Goal: Task Accomplishment & Management: Manage account settings

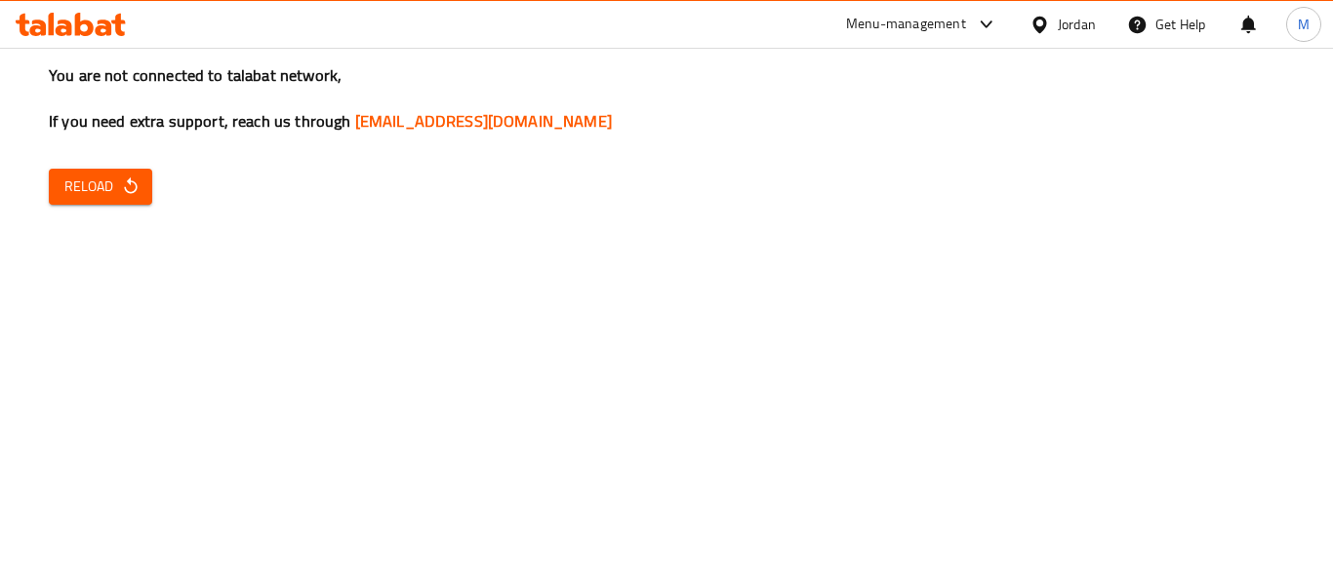
click at [1035, 25] on icon at bounding box center [1039, 24] width 14 height 17
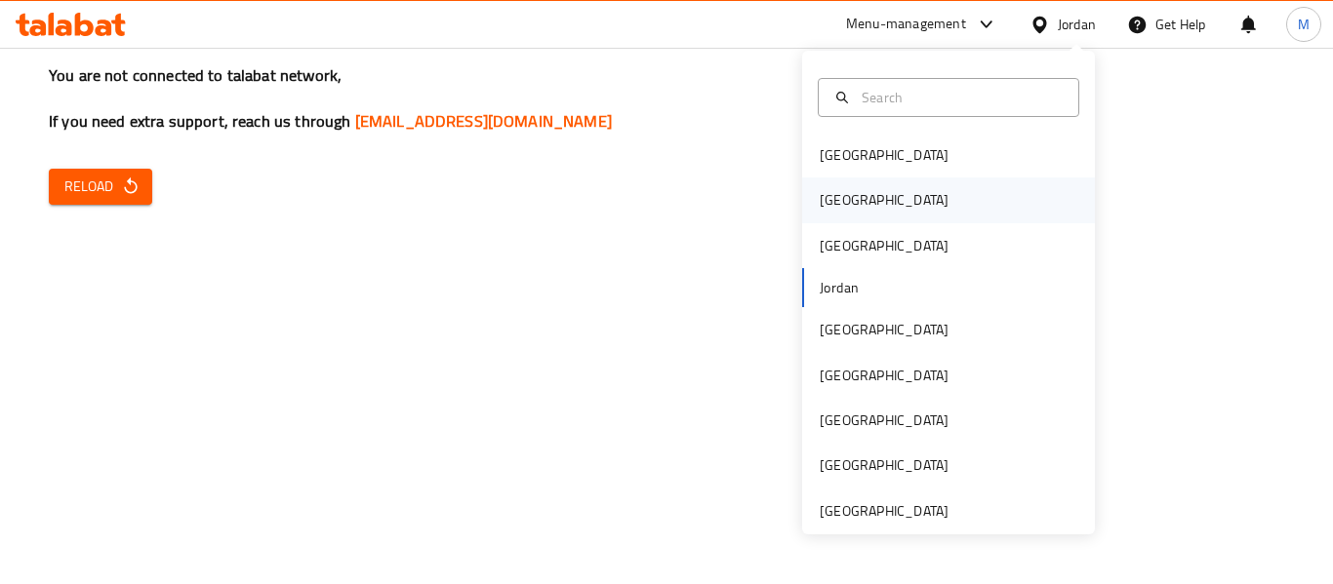
click at [845, 202] on div "[GEOGRAPHIC_DATA]" at bounding box center [884, 200] width 160 height 45
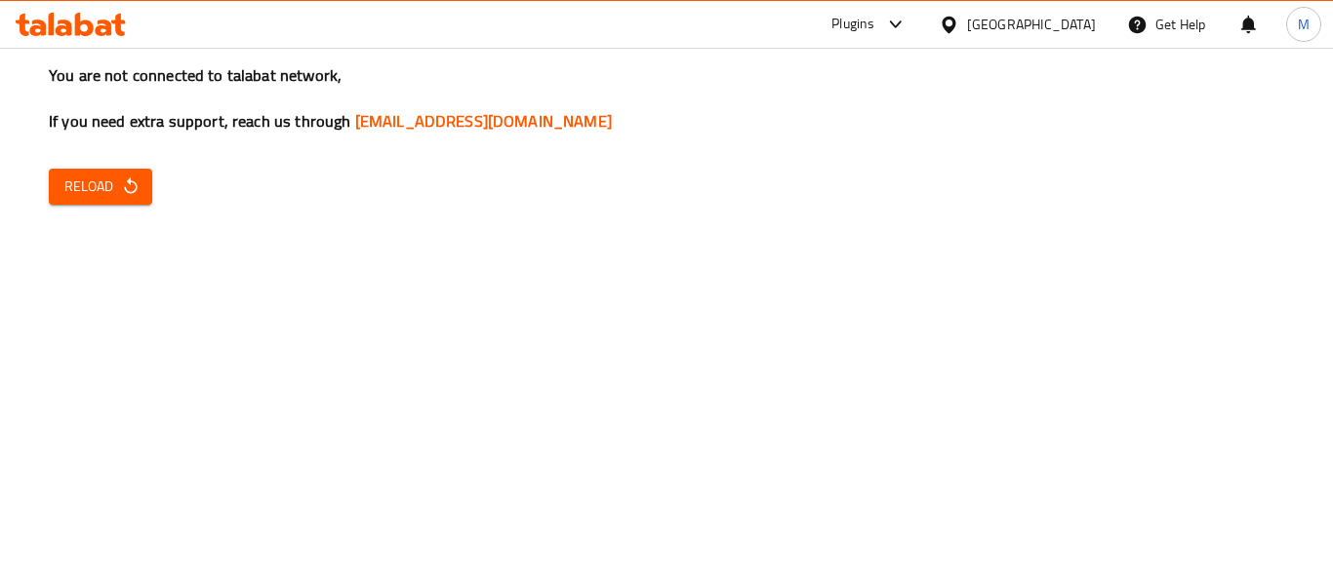
click at [85, 173] on button "Reload" at bounding box center [100, 187] width 103 height 36
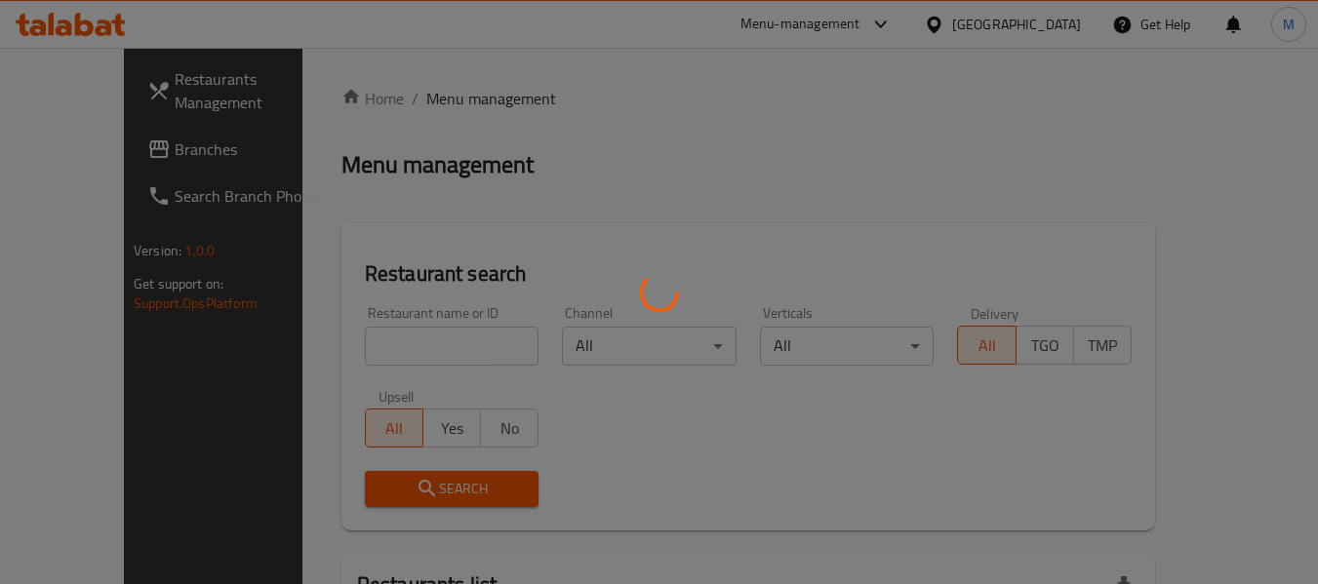
click at [403, 343] on div at bounding box center [659, 292] width 1318 height 584
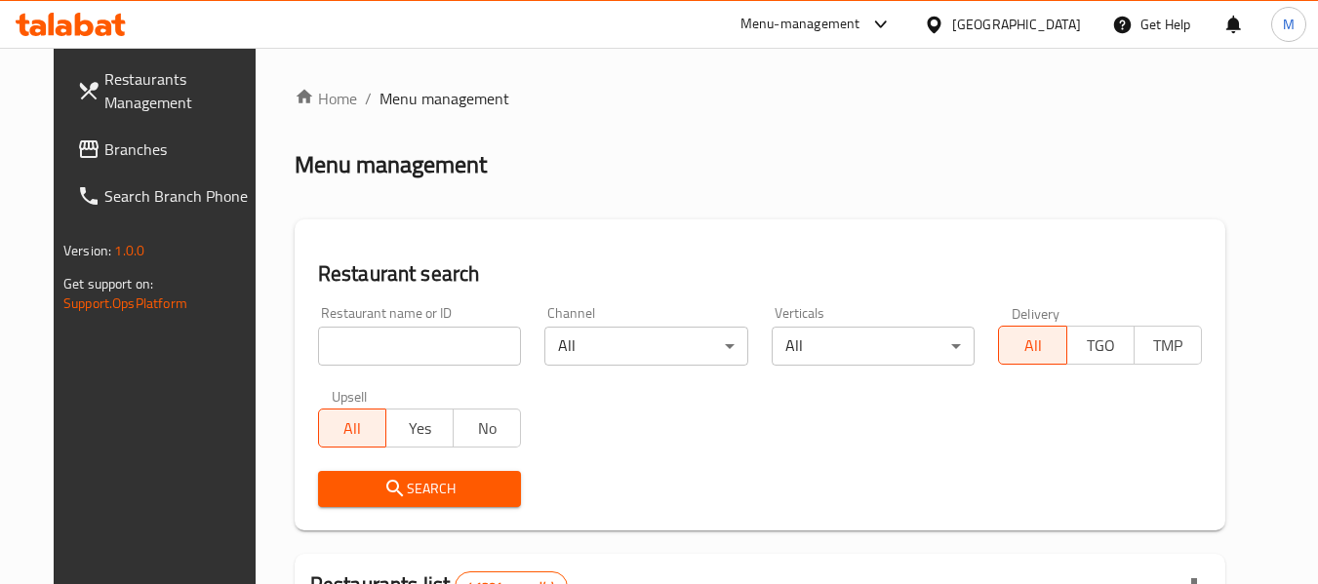
click at [403, 343] on input "search" at bounding box center [420, 346] width 204 height 39
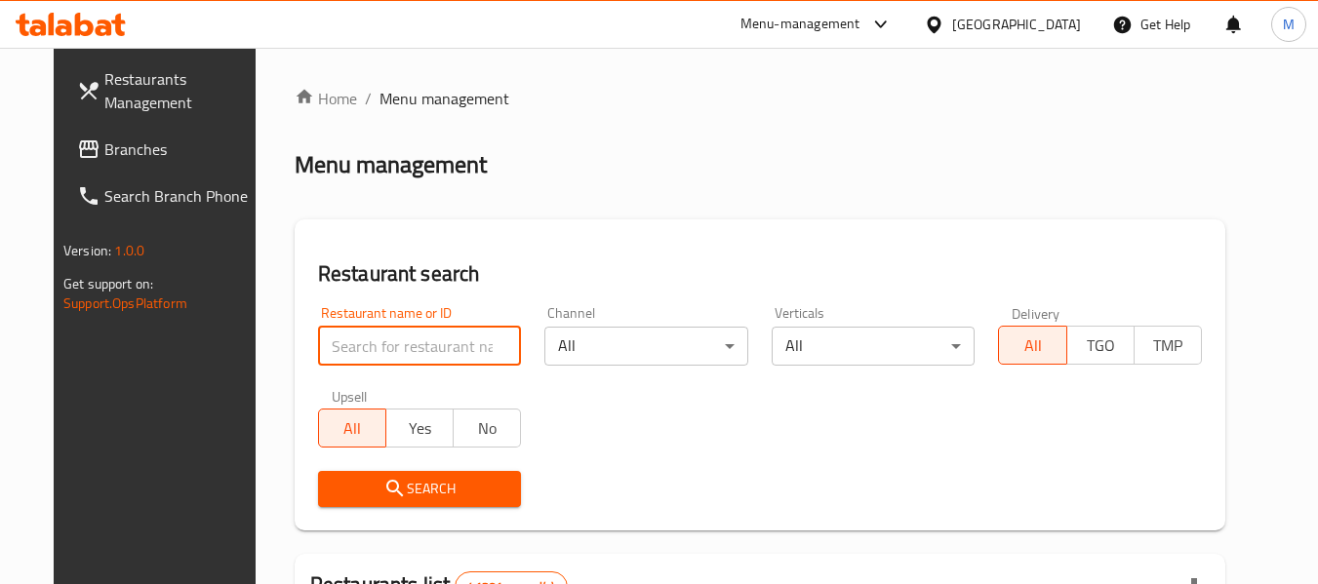
paste input "Max's"
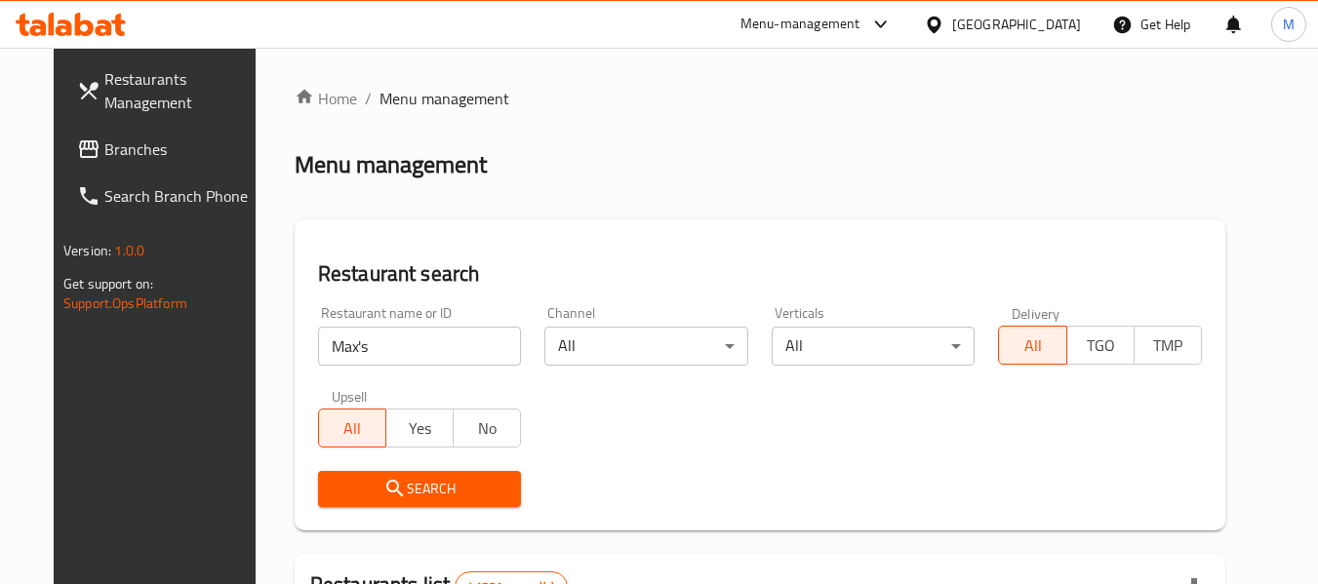
click at [413, 491] on span "Search" at bounding box center [420, 489] width 173 height 24
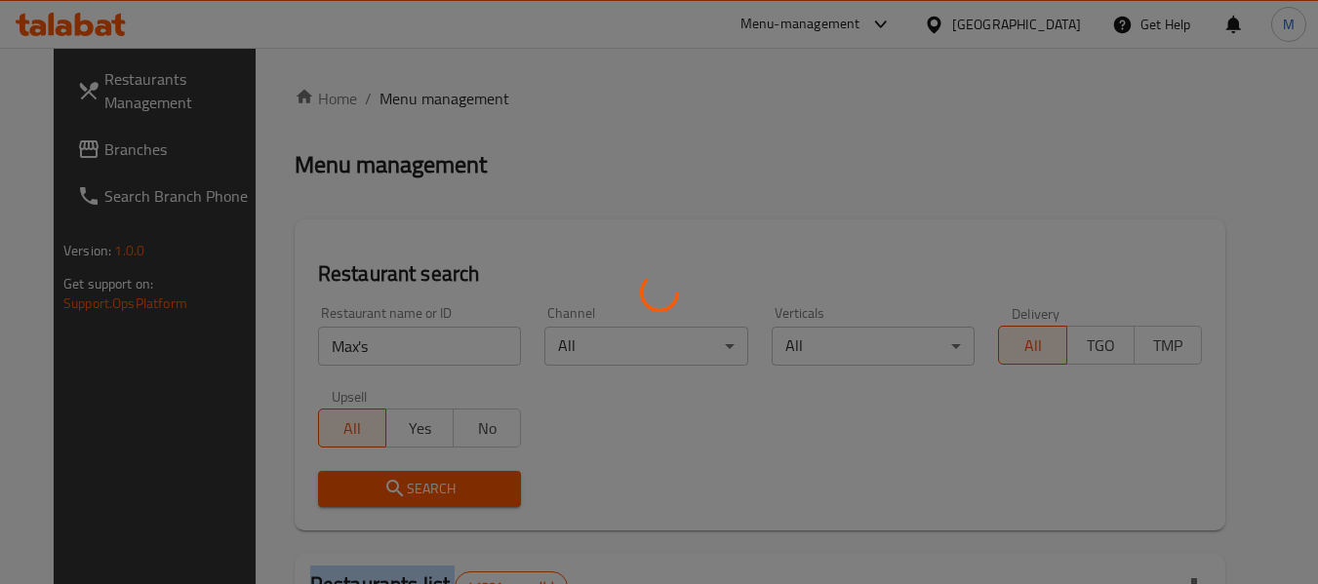
click at [413, 491] on div at bounding box center [659, 292] width 1318 height 584
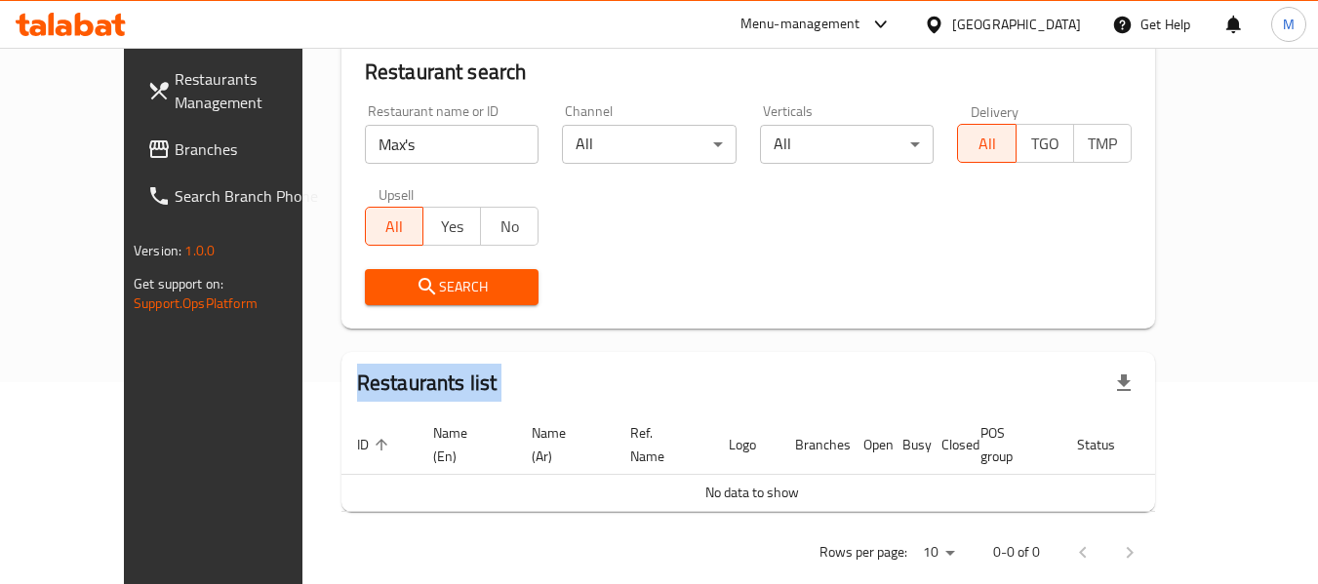
scroll to position [213, 0]
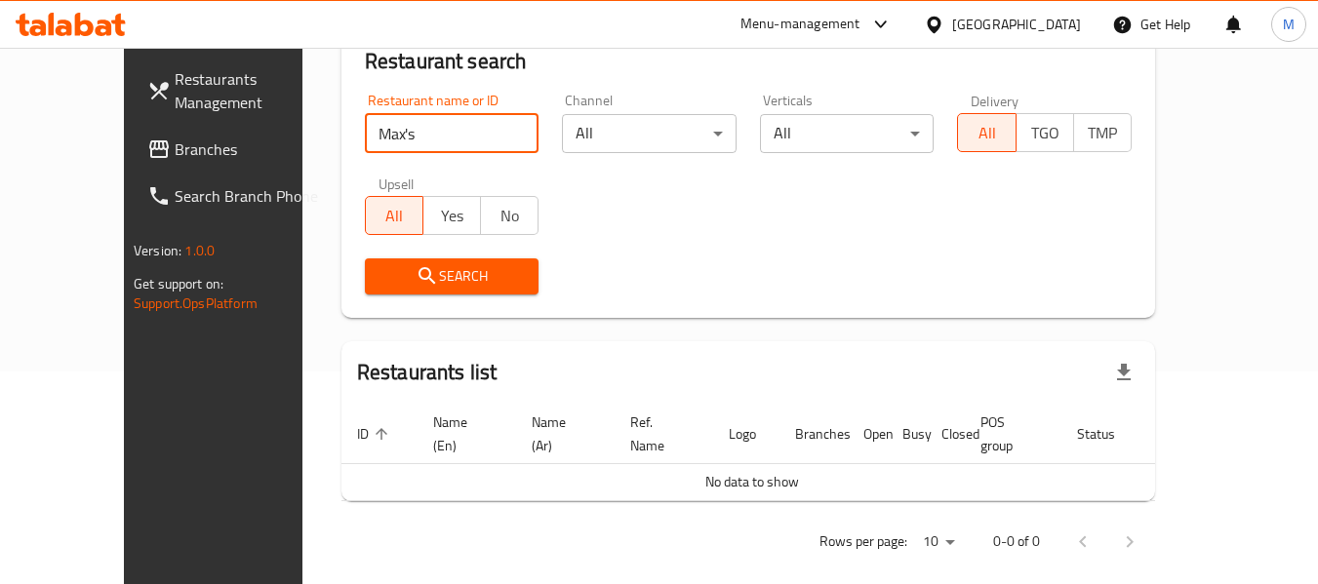
drag, startPoint x: 350, startPoint y: 136, endPoint x: 365, endPoint y: 142, distance: 16.2
click at [365, 142] on input "Max's" at bounding box center [452, 133] width 175 height 39
type input "Max"
click button "Search" at bounding box center [452, 277] width 175 height 36
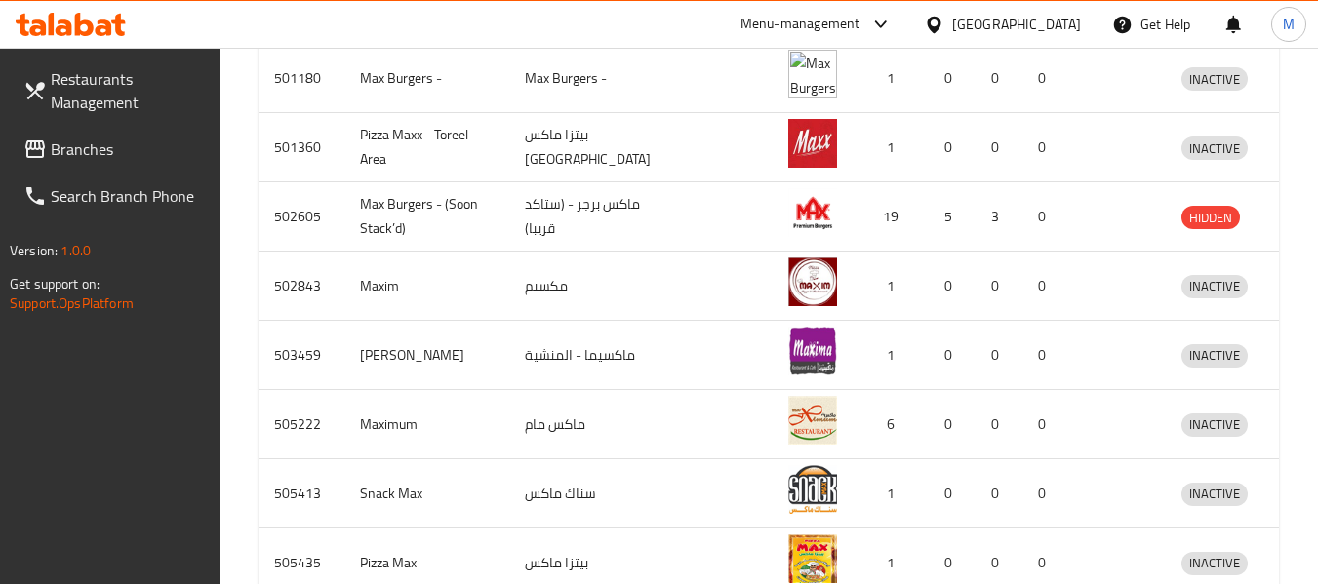
scroll to position [843, 0]
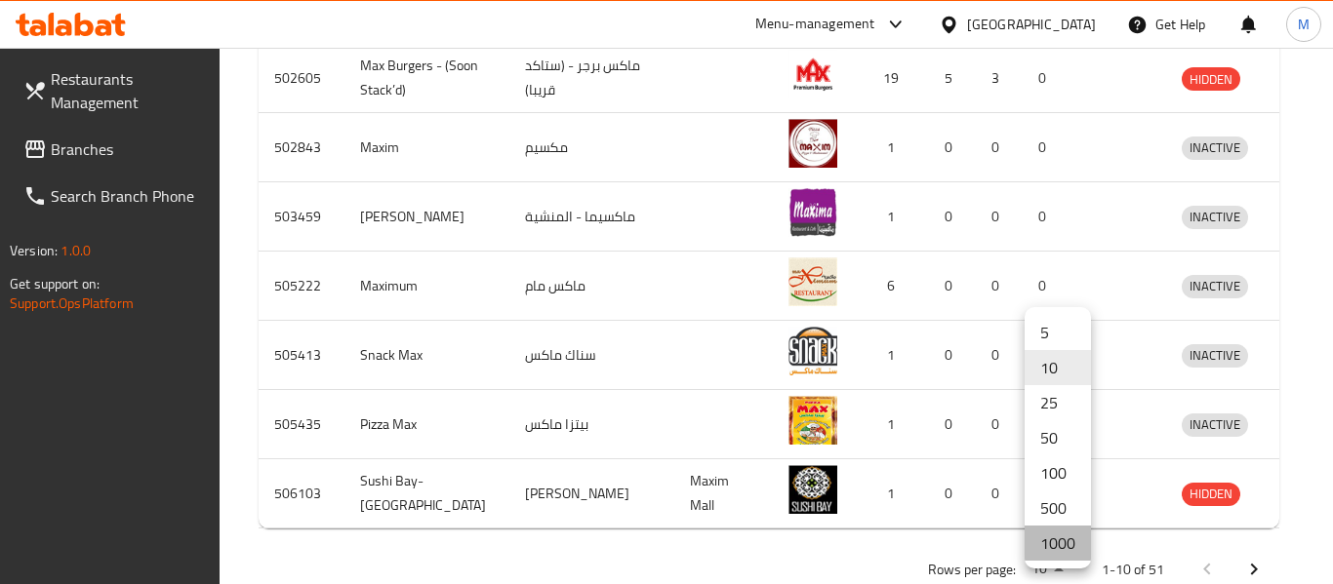
click at [1064, 546] on li "1000" at bounding box center [1058, 543] width 66 height 35
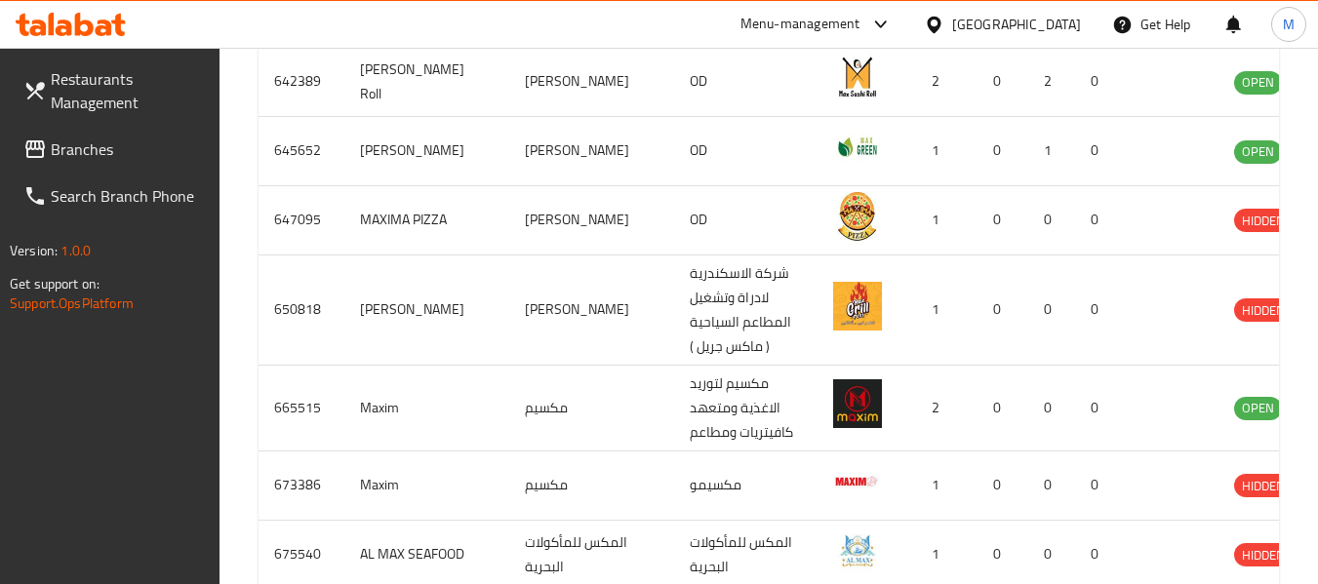
scroll to position [4002, 0]
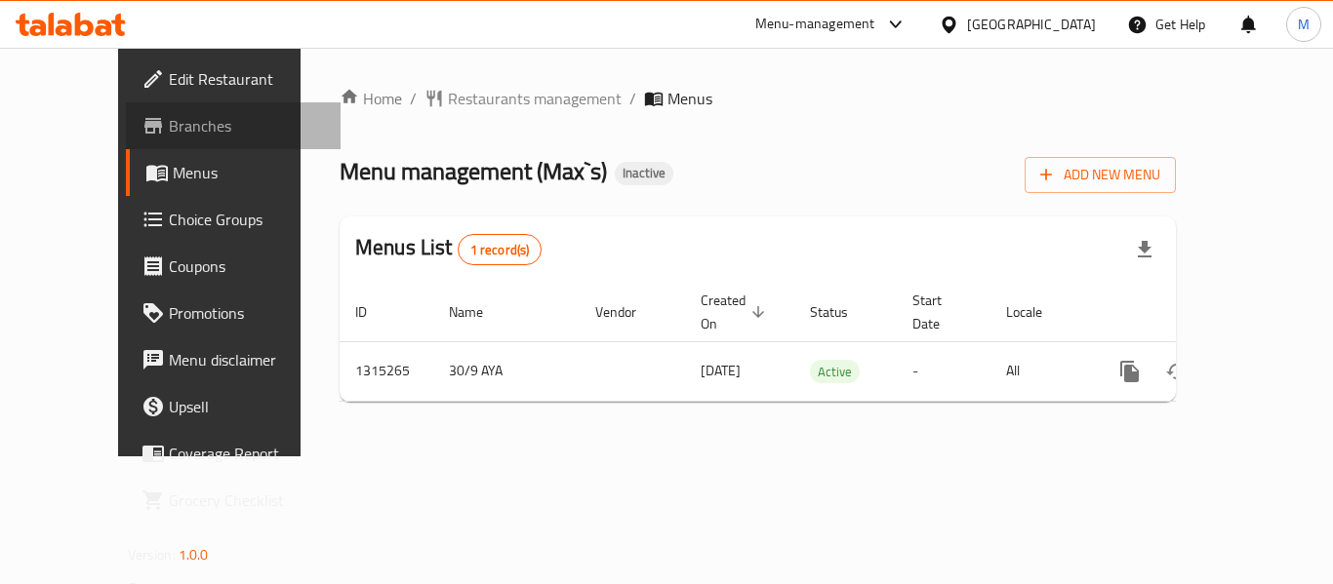
click at [169, 133] on span "Branches" at bounding box center [247, 125] width 156 height 23
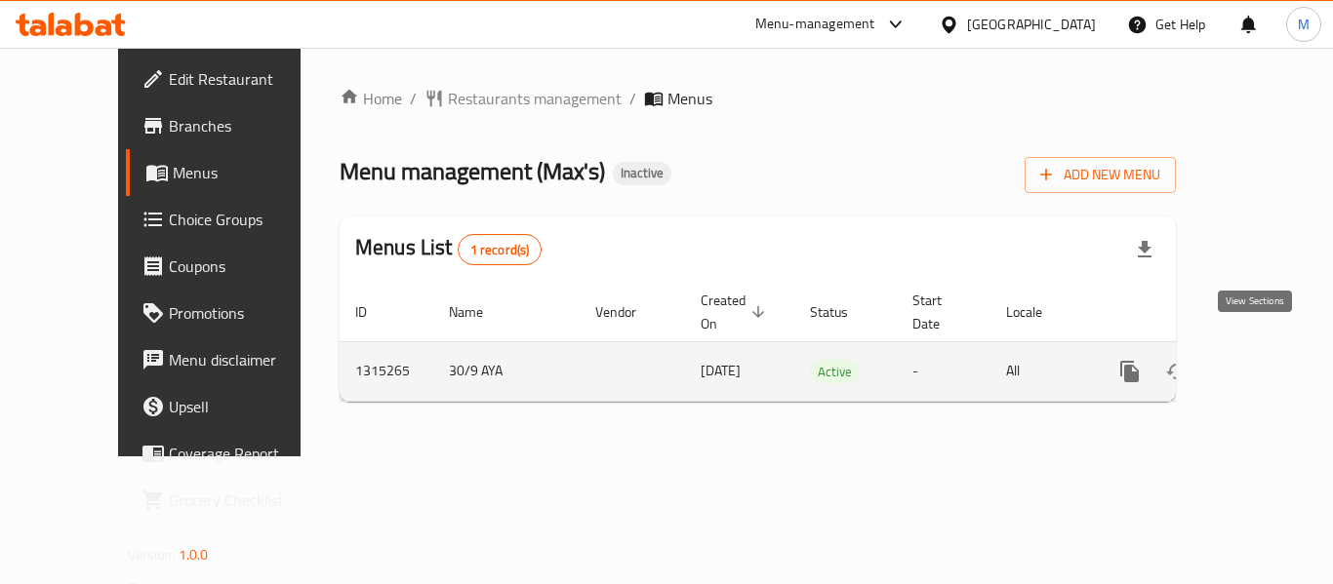
click at [1259, 360] on icon "enhanced table" at bounding box center [1270, 371] width 23 height 23
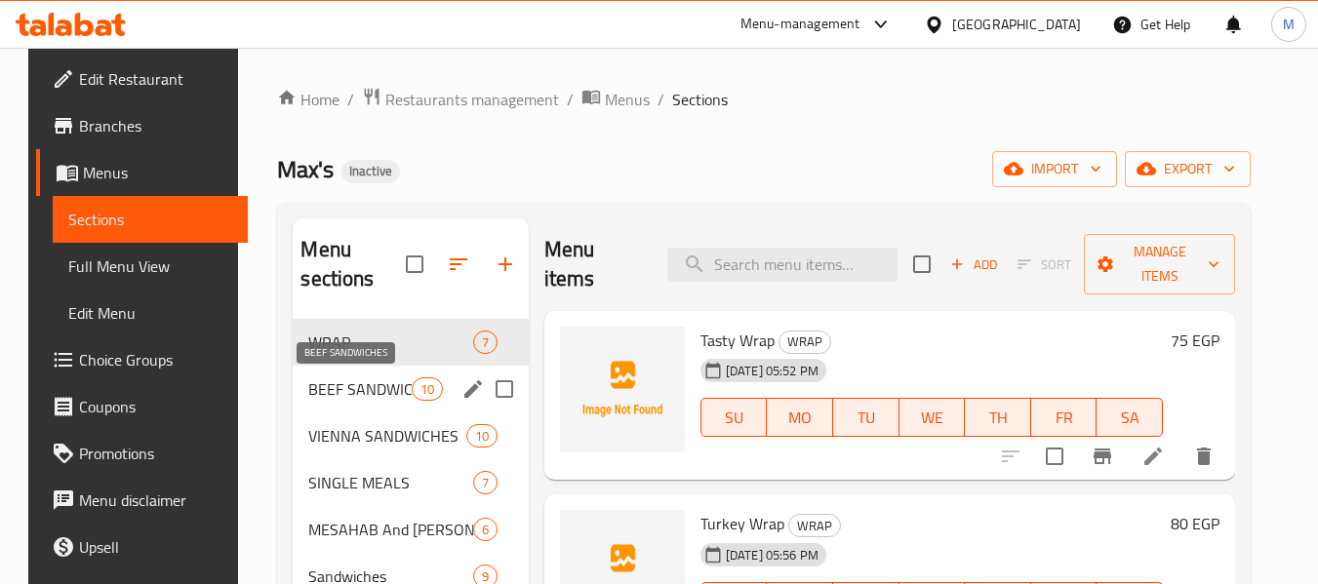
click at [365, 399] on span "BEEF SANDWICHES" at bounding box center [359, 389] width 102 height 23
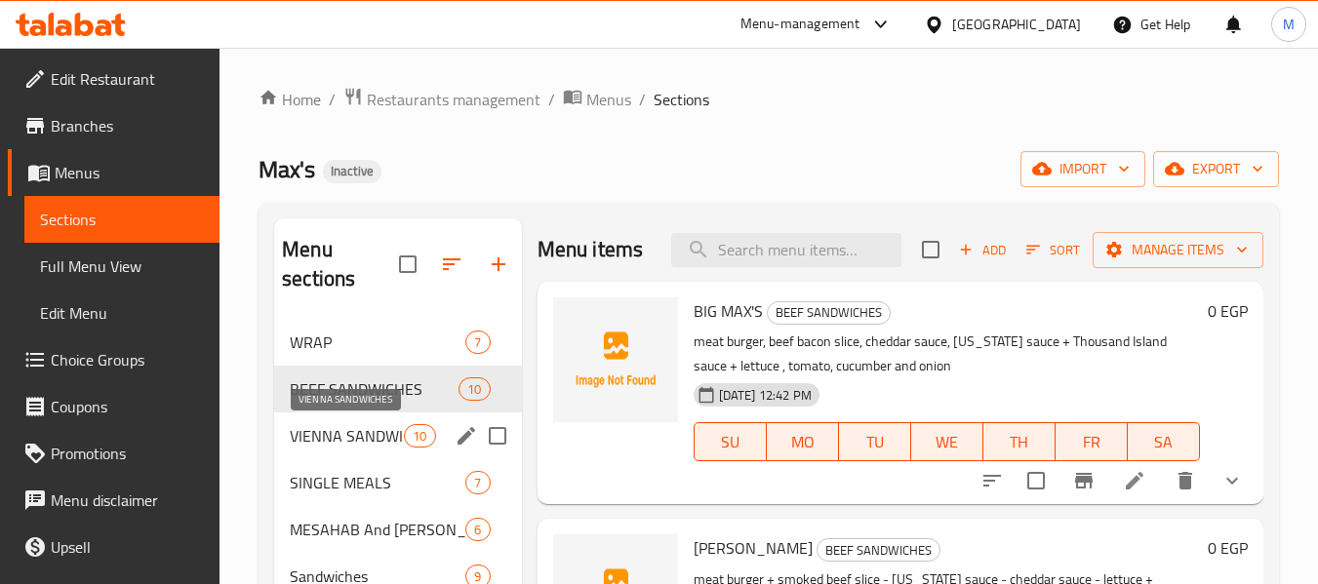
click at [348, 443] on span "VIENNA SANDWICHES" at bounding box center [347, 435] width 114 height 23
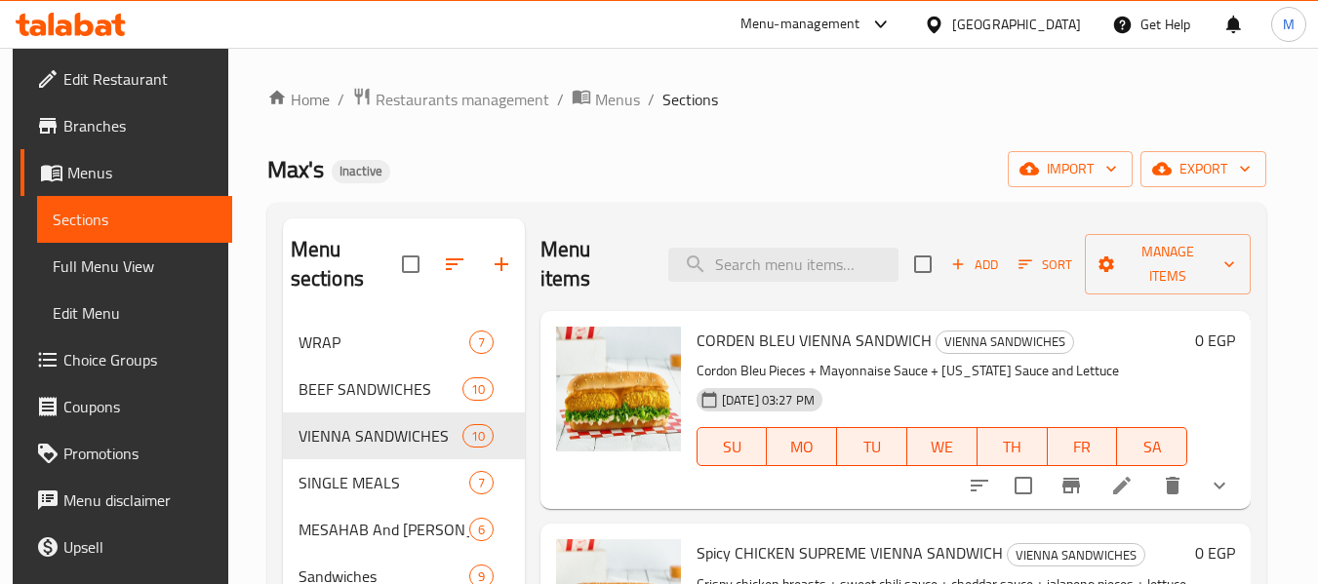
scroll to position [293, 0]
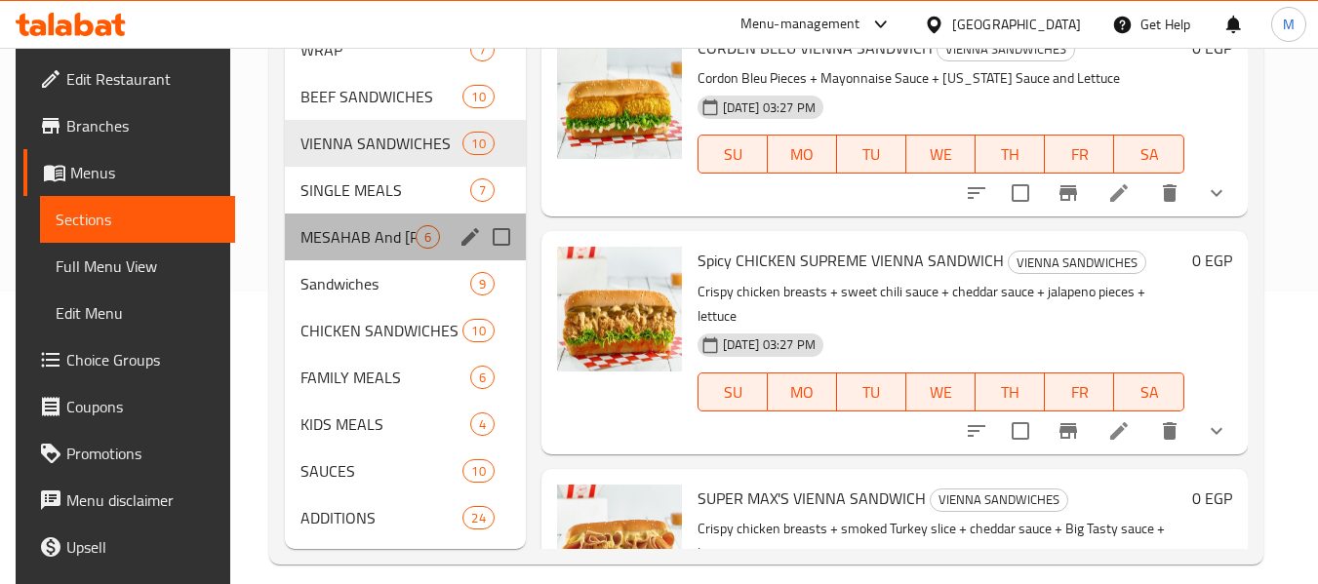
click at [361, 253] on div "MESAHAB And Rizzo 6" at bounding box center [405, 237] width 241 height 47
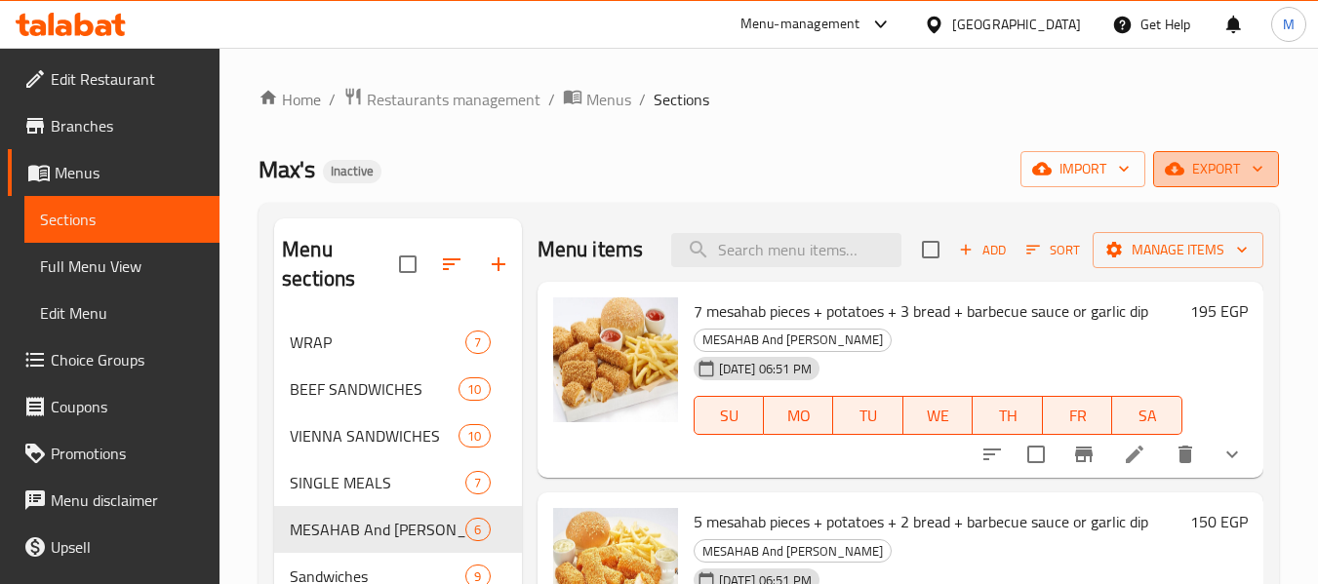
click at [1239, 170] on span "export" at bounding box center [1216, 169] width 95 height 24
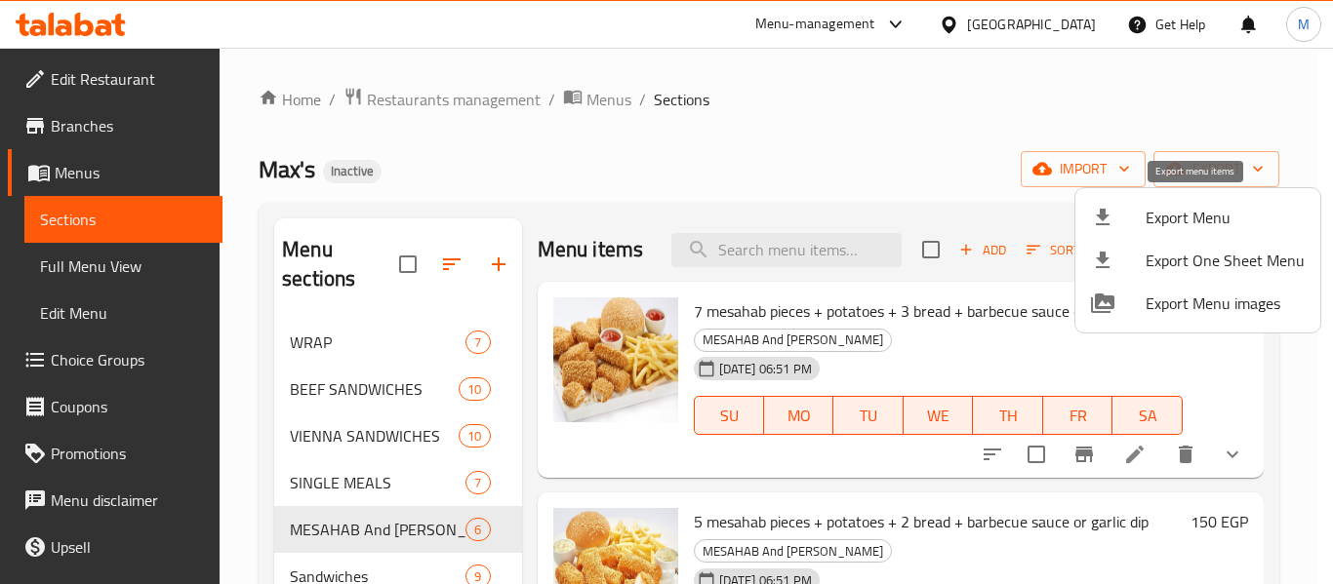
click at [1150, 206] on span "Export Menu" at bounding box center [1225, 217] width 159 height 23
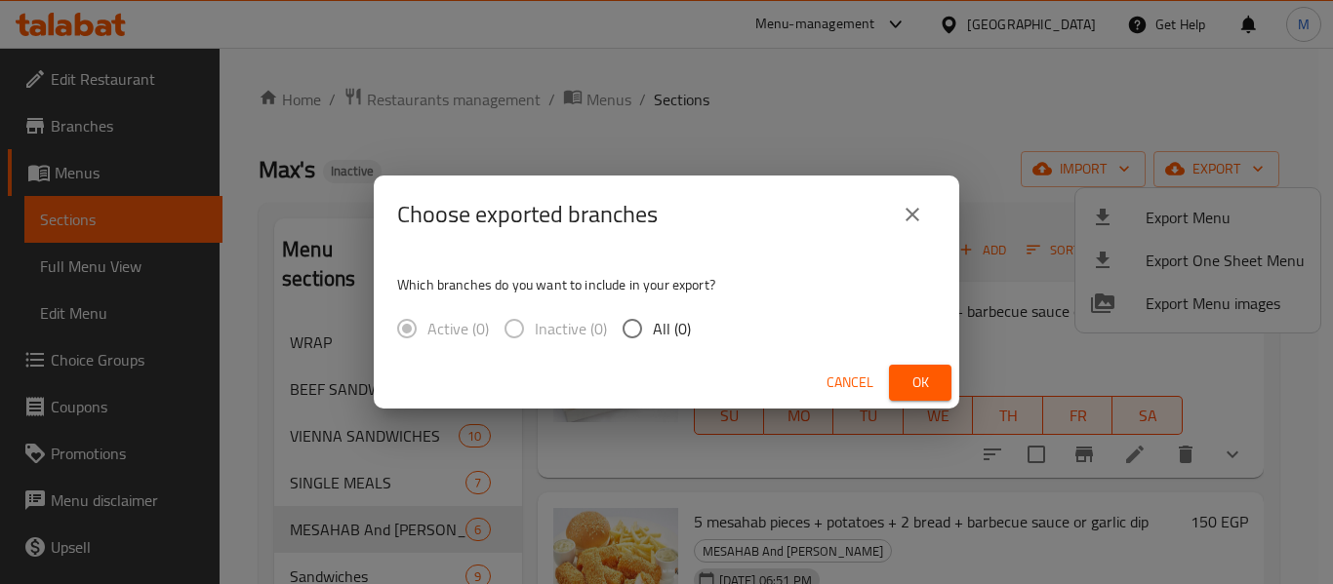
click at [683, 329] on span "All (0)" at bounding box center [672, 328] width 38 height 23
click at [653, 329] on input "All (0)" at bounding box center [632, 328] width 41 height 41
radio input "true"
click at [943, 385] on button "Ok" at bounding box center [920, 383] width 62 height 36
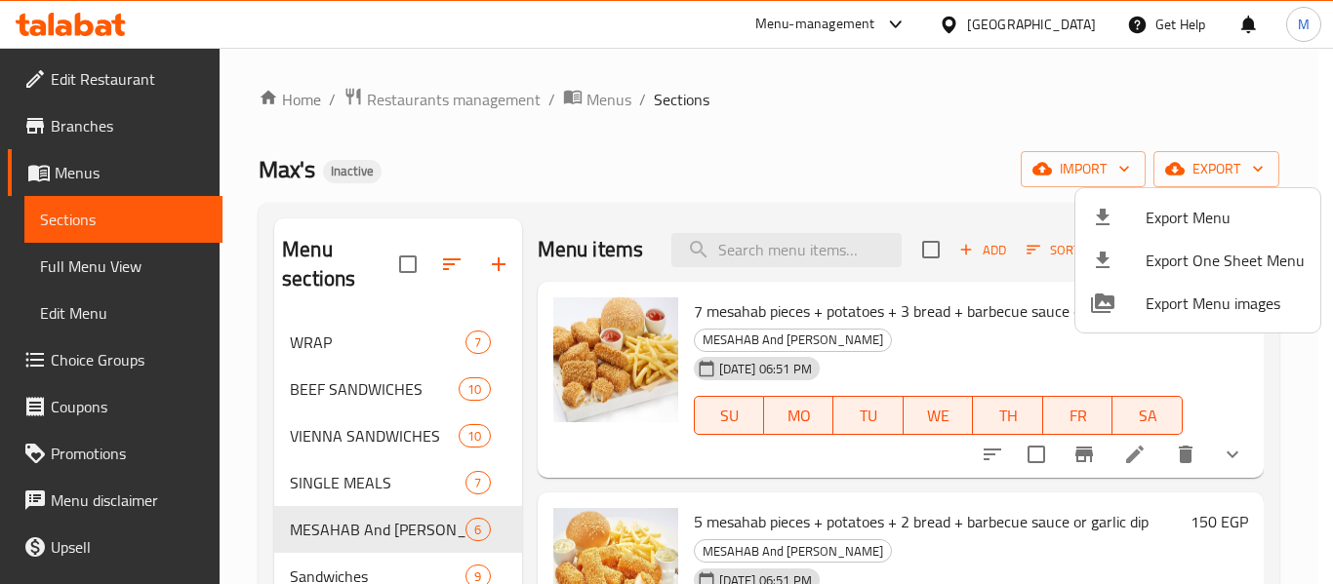
click at [1063, 28] on div at bounding box center [666, 292] width 1333 height 584
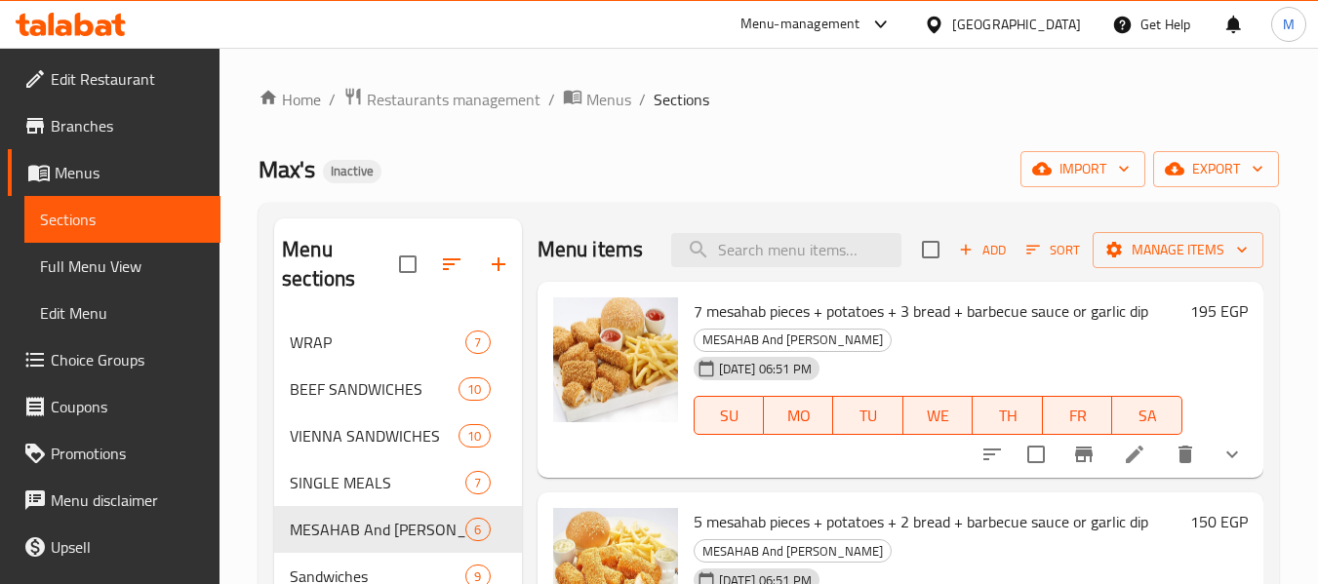
click at [1061, 28] on div "Egypt" at bounding box center [1016, 24] width 129 height 21
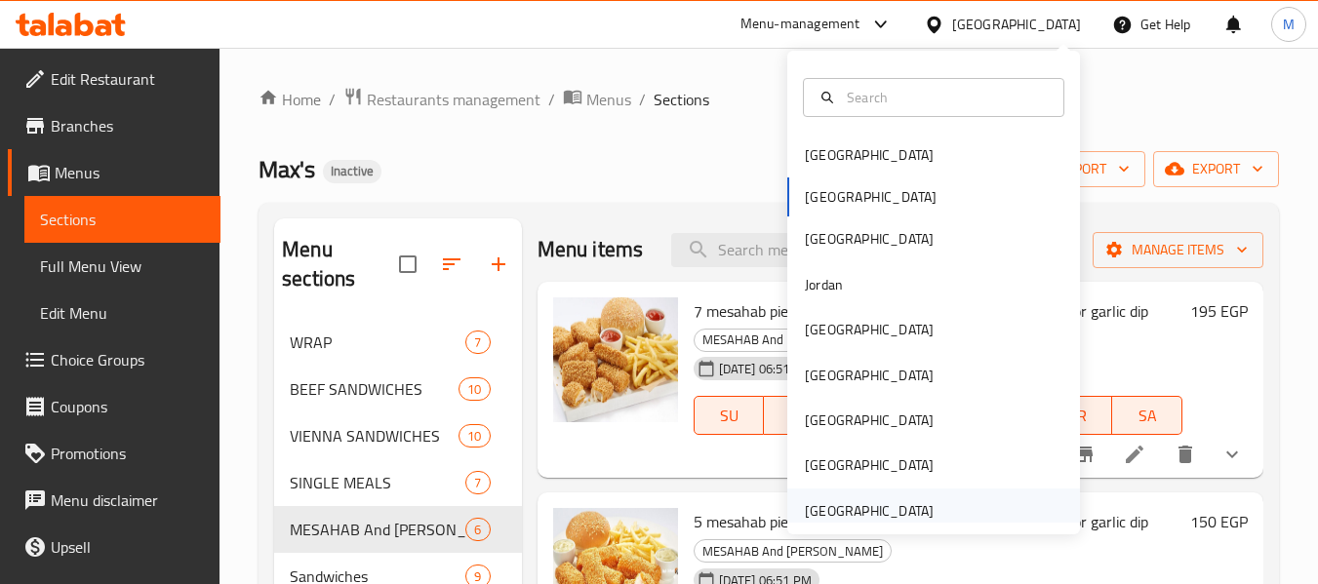
click at [877, 504] on div "United Arab Emirates" at bounding box center [869, 511] width 129 height 21
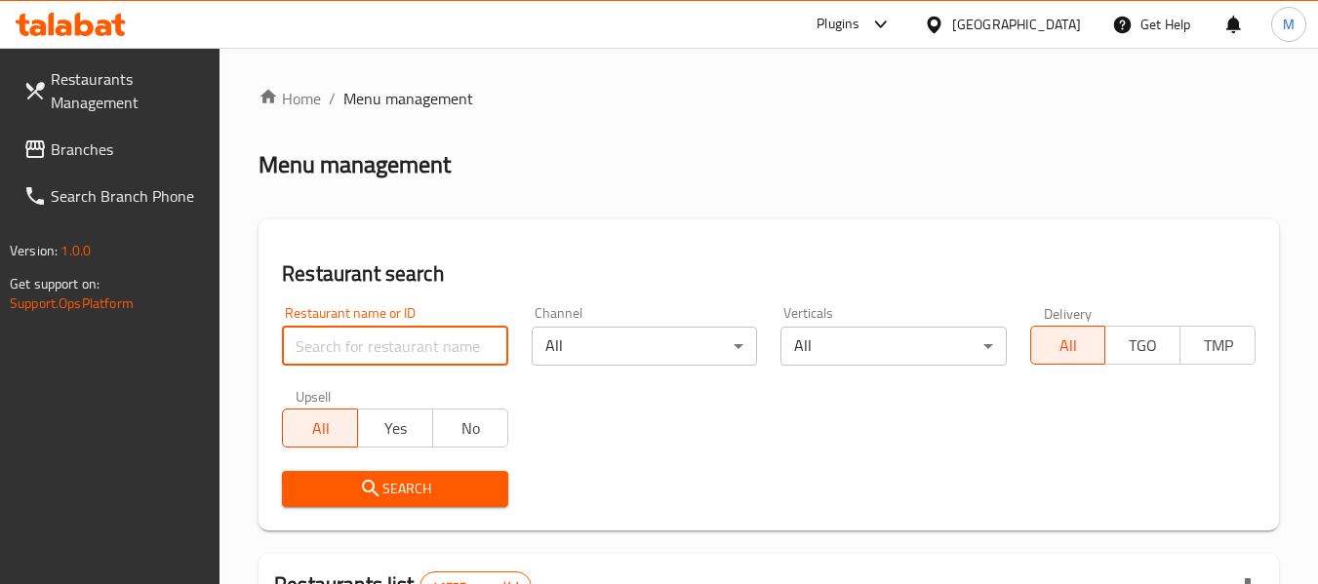
paste input "Daily Fresh Restaurant"
type input "Daily Fresh Restaurant"
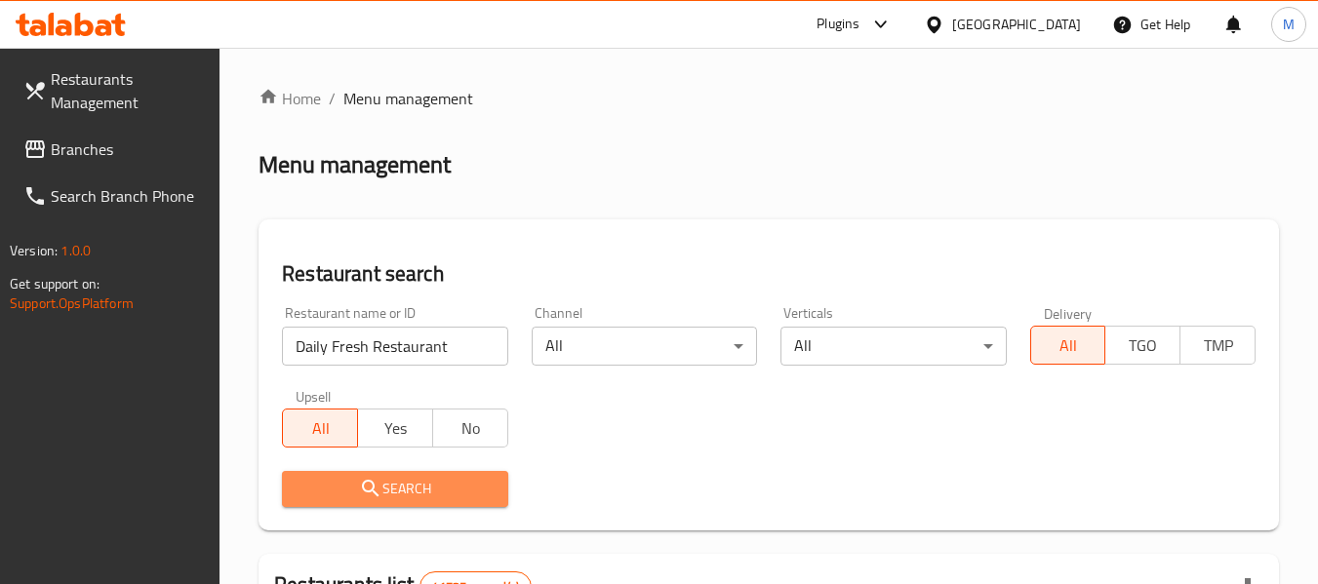
click at [414, 474] on button "Search" at bounding box center [394, 489] width 225 height 36
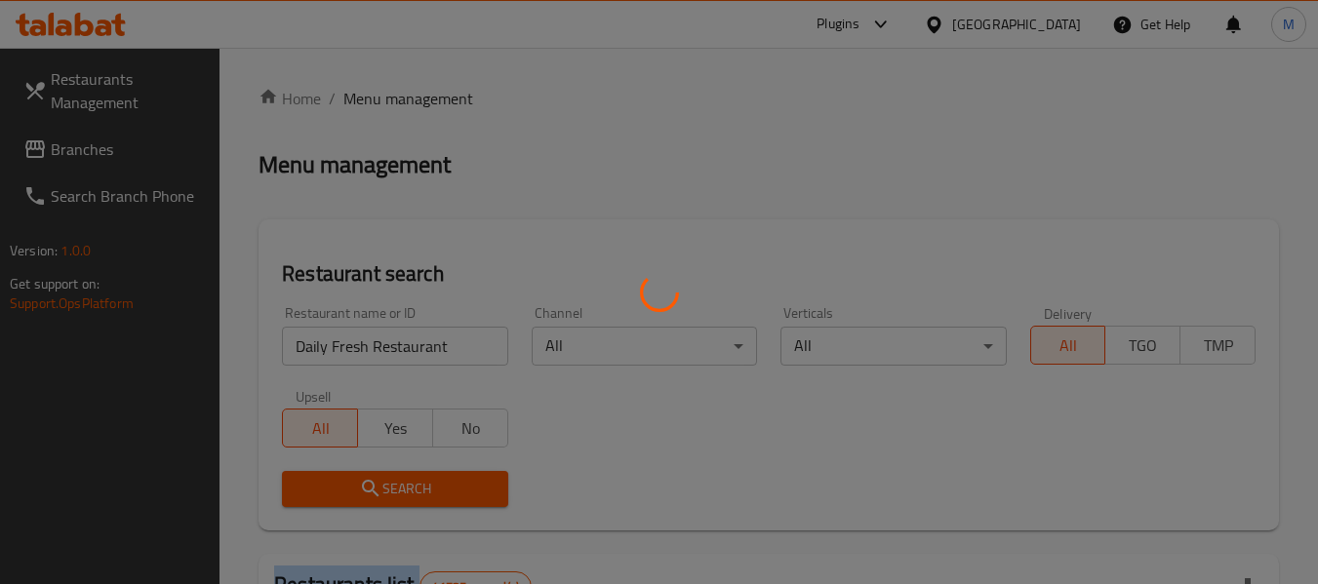
click at [414, 474] on div at bounding box center [659, 292] width 1318 height 584
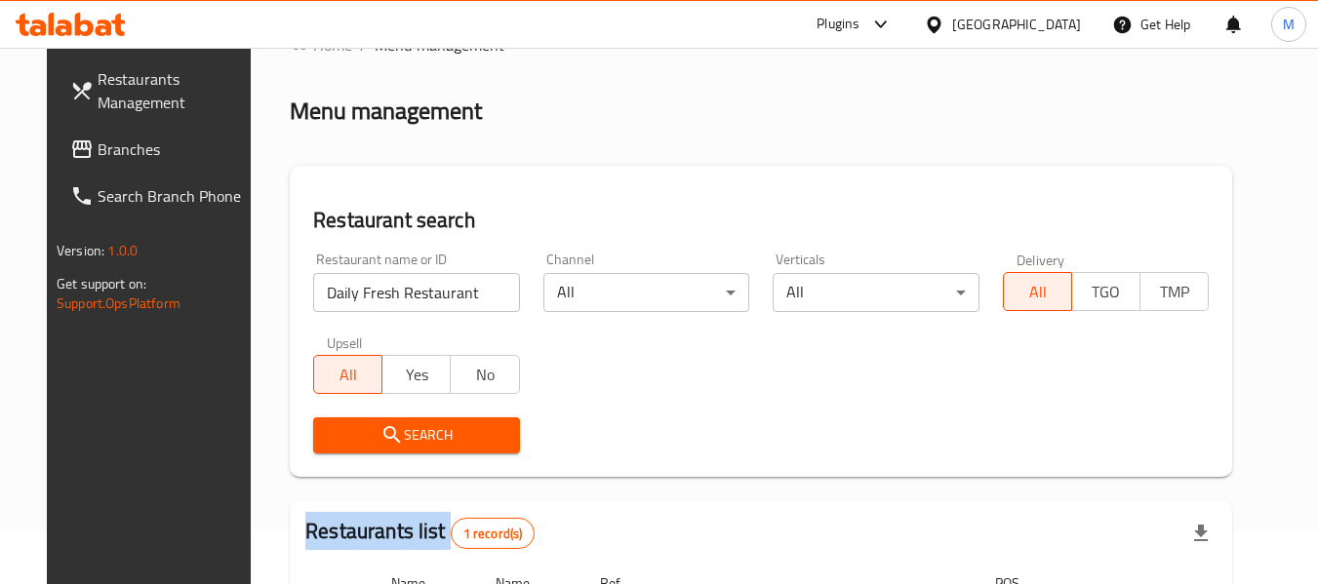
scroll to position [269, 0]
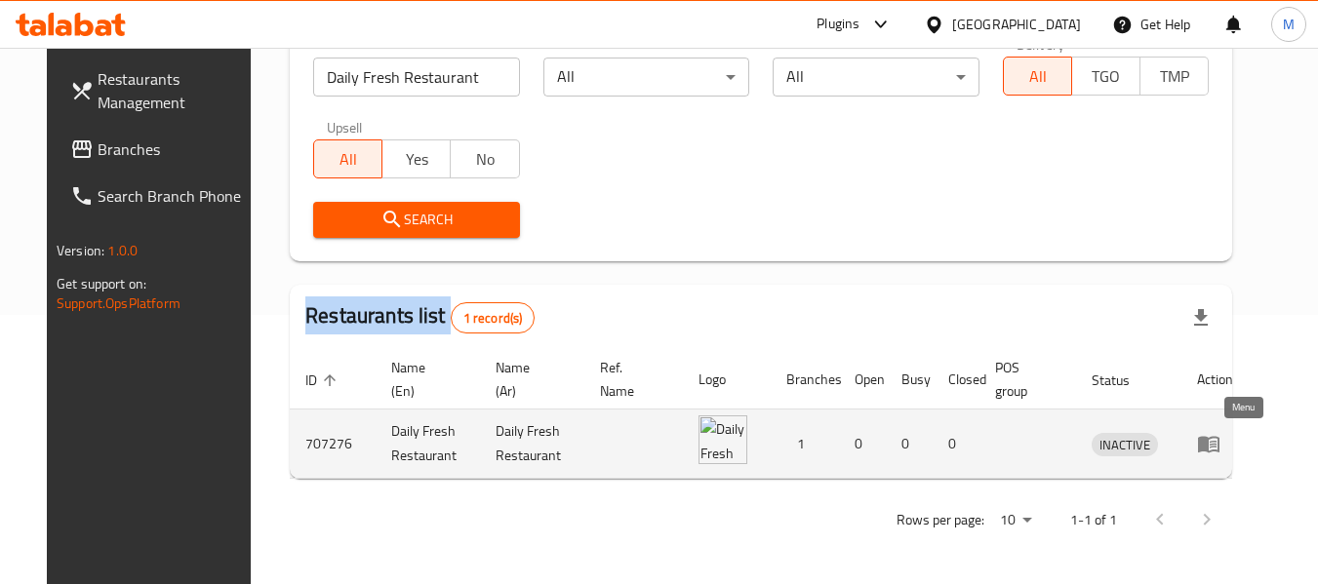
click at [1221, 444] on icon "enhanced table" at bounding box center [1208, 443] width 23 height 23
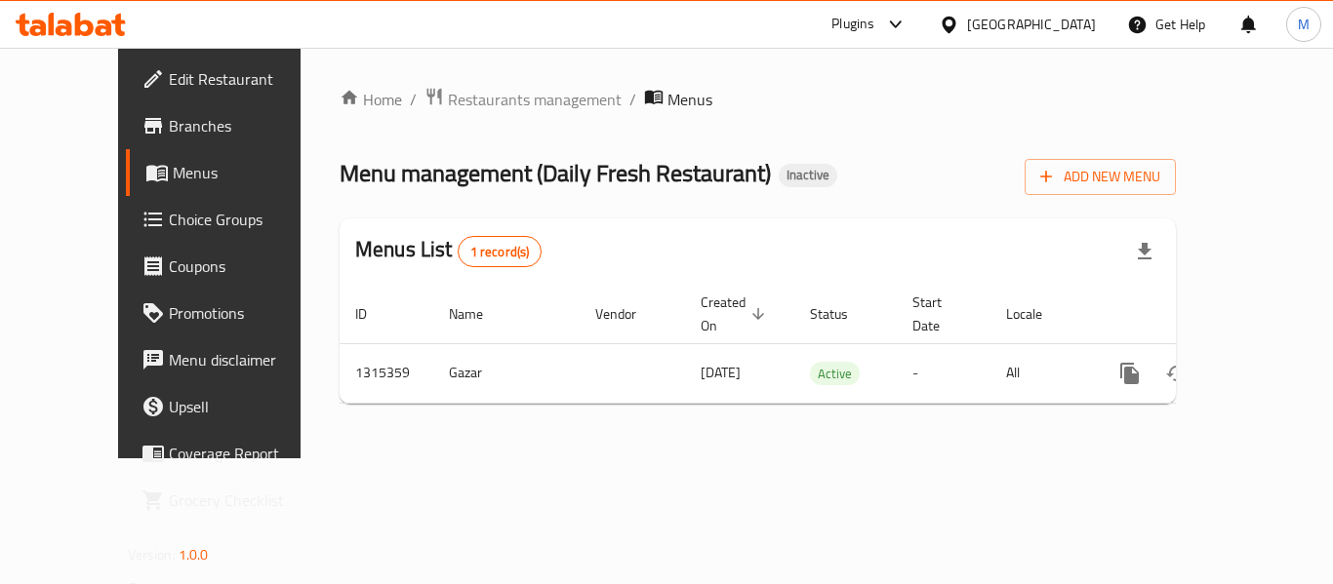
click at [169, 135] on span "Branches" at bounding box center [247, 125] width 156 height 23
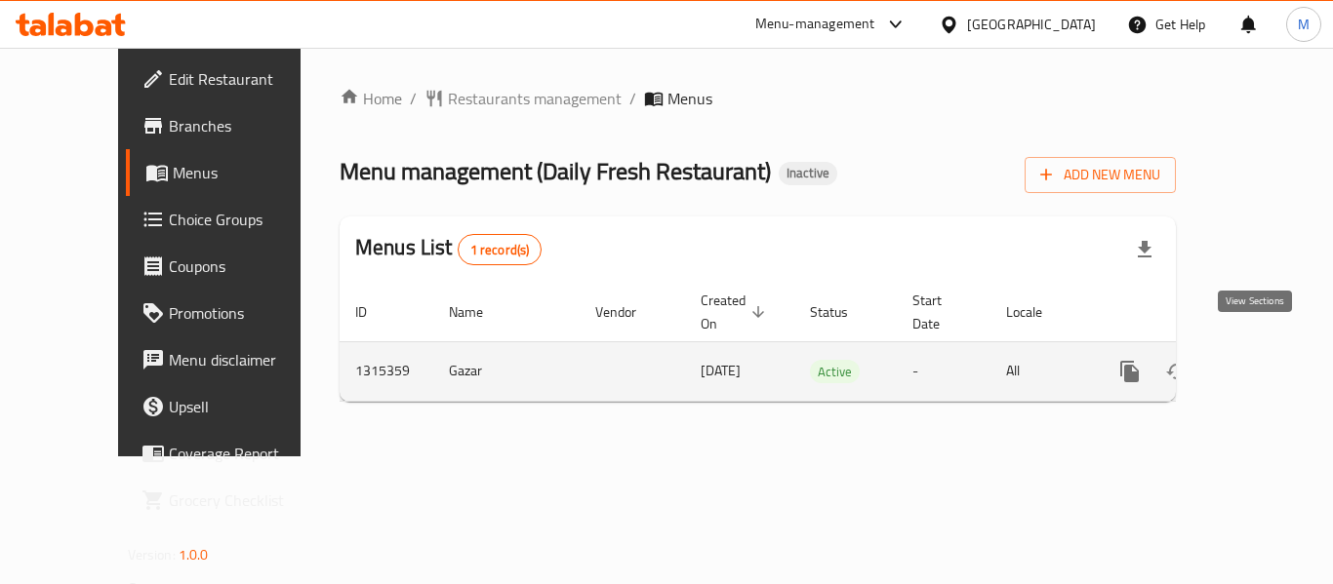
click at [1264, 360] on icon "enhanced table" at bounding box center [1270, 371] width 23 height 23
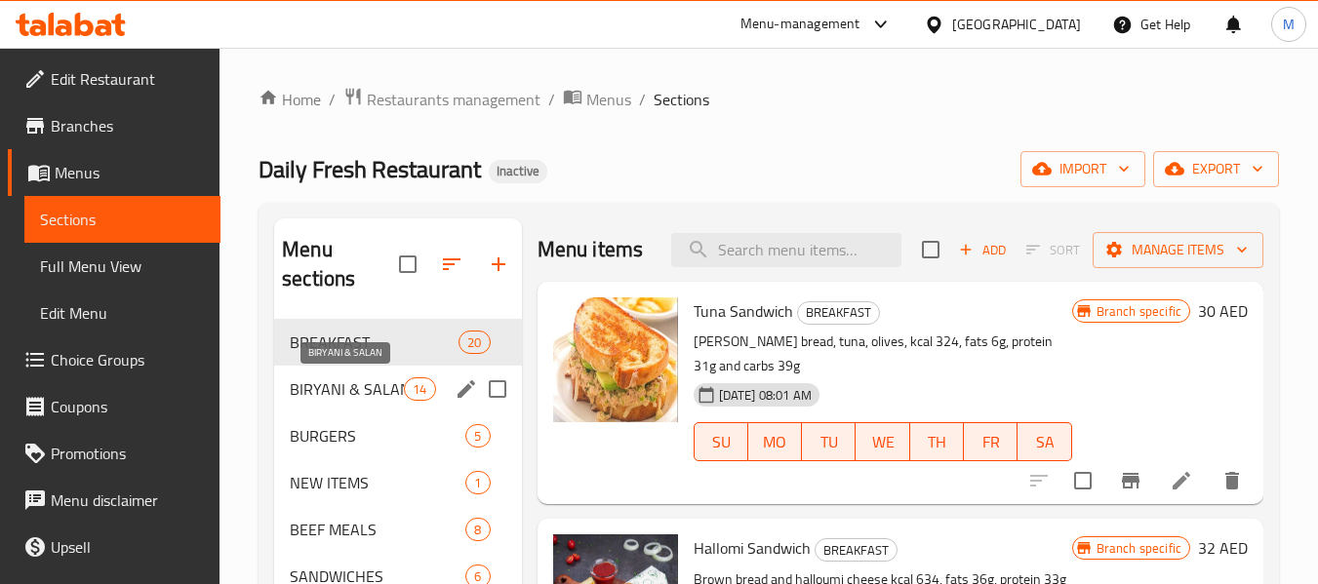
click at [390, 387] on span "BIRYANI & SALAN" at bounding box center [347, 389] width 114 height 23
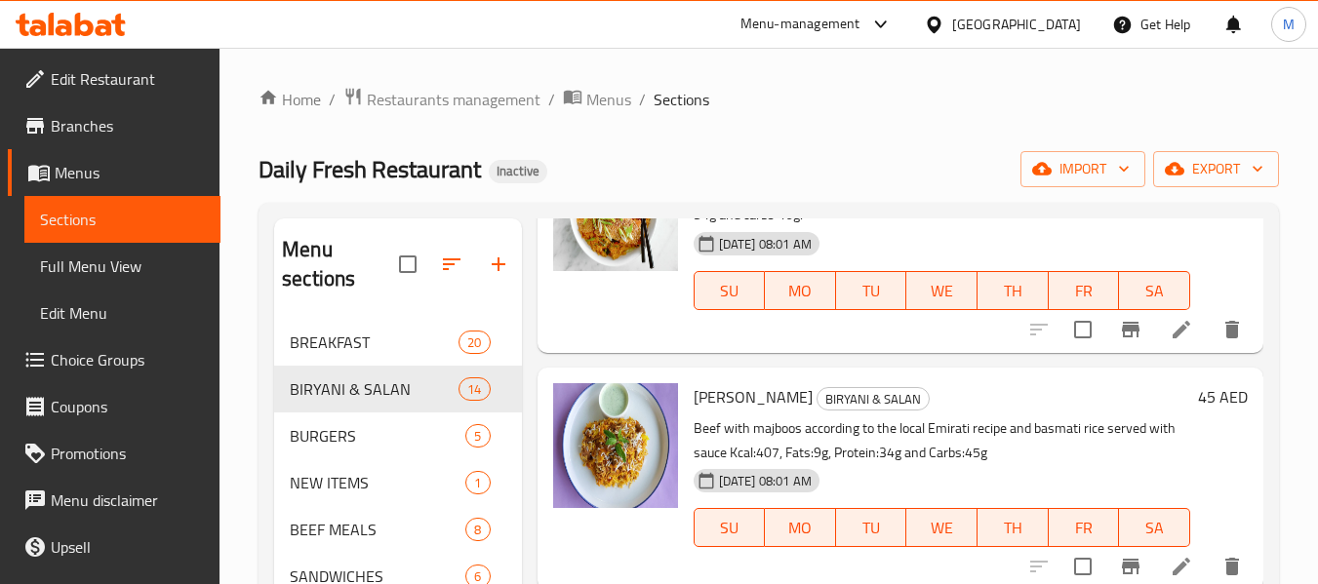
scroll to position [1464, 0]
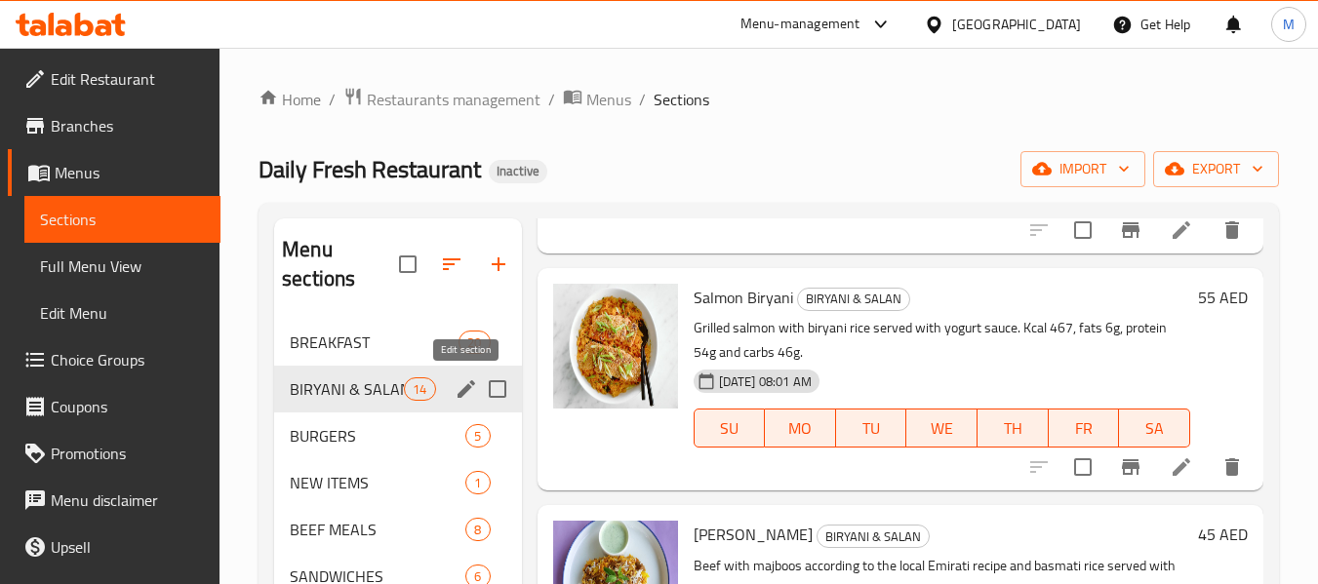
click at [461, 387] on icon "edit" at bounding box center [466, 389] width 23 height 23
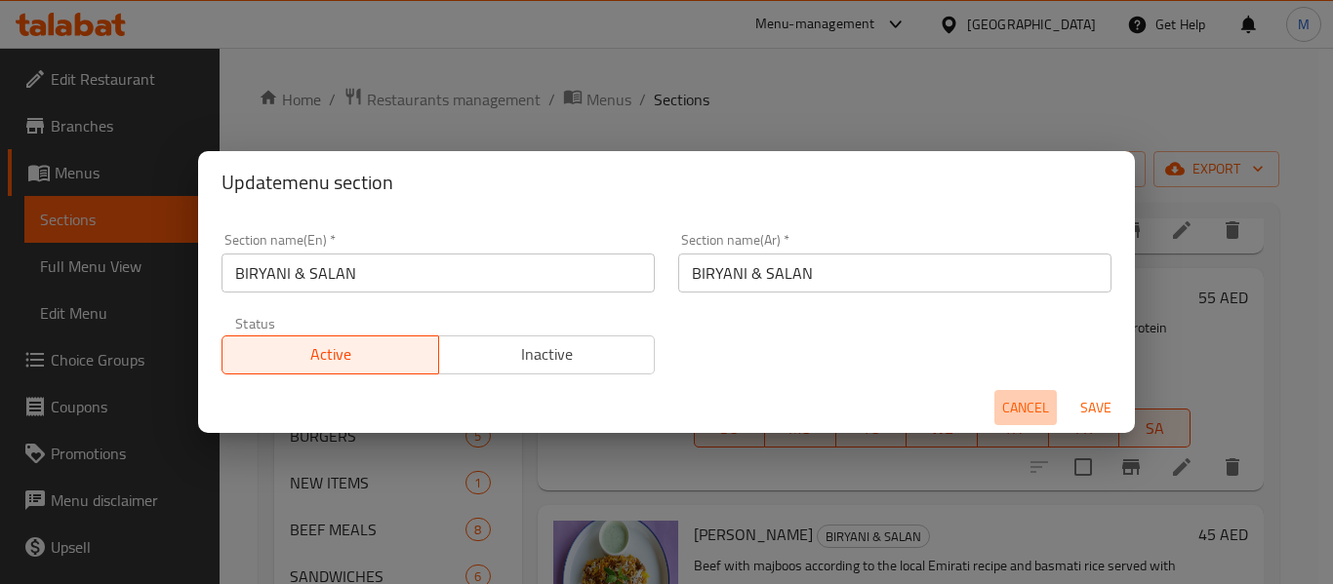
click at [1029, 407] on span "Cancel" at bounding box center [1025, 408] width 47 height 24
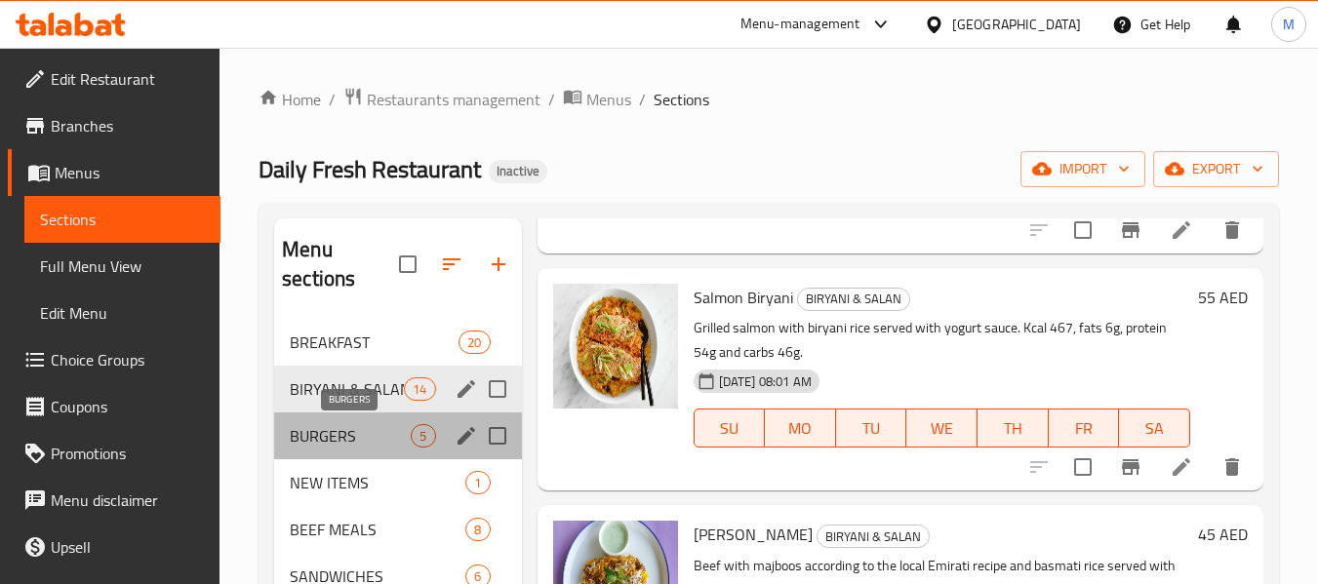
click at [351, 446] on span "BURGERS" at bounding box center [350, 435] width 121 height 23
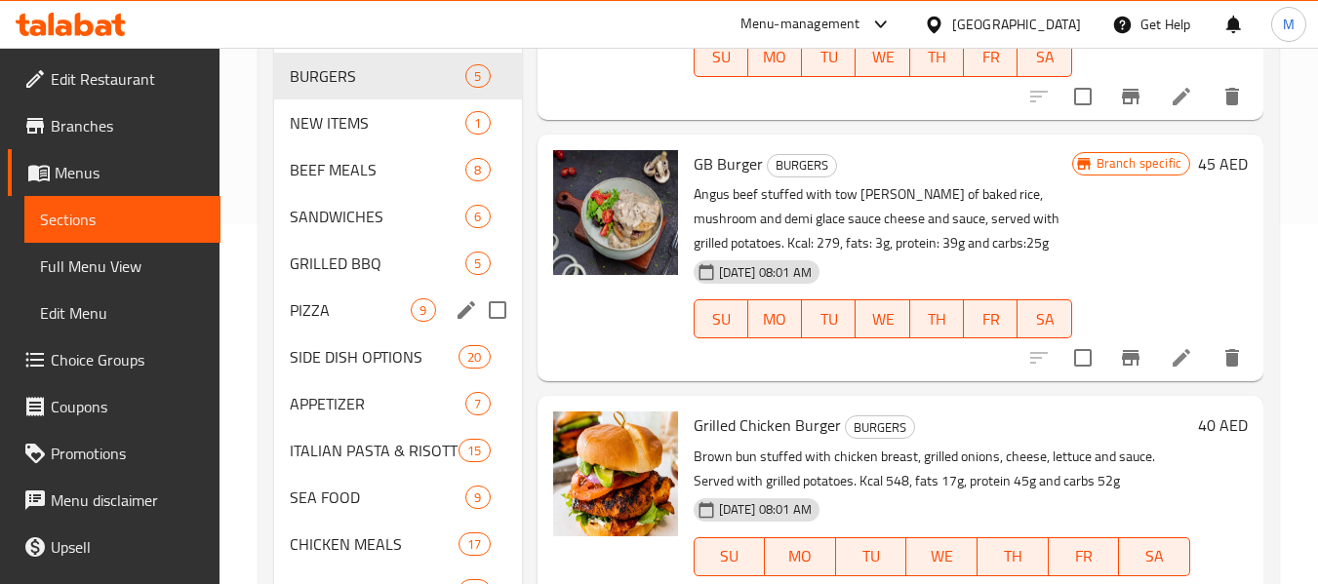
scroll to position [390, 0]
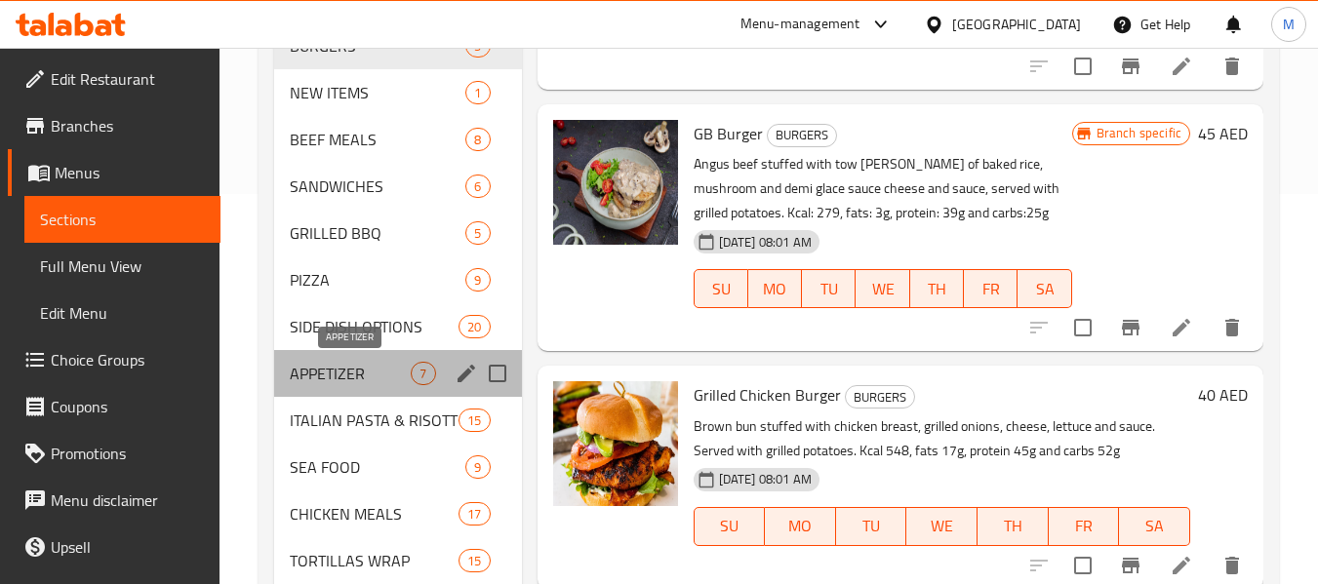
click at [377, 369] on span "APPETIZER" at bounding box center [350, 373] width 121 height 23
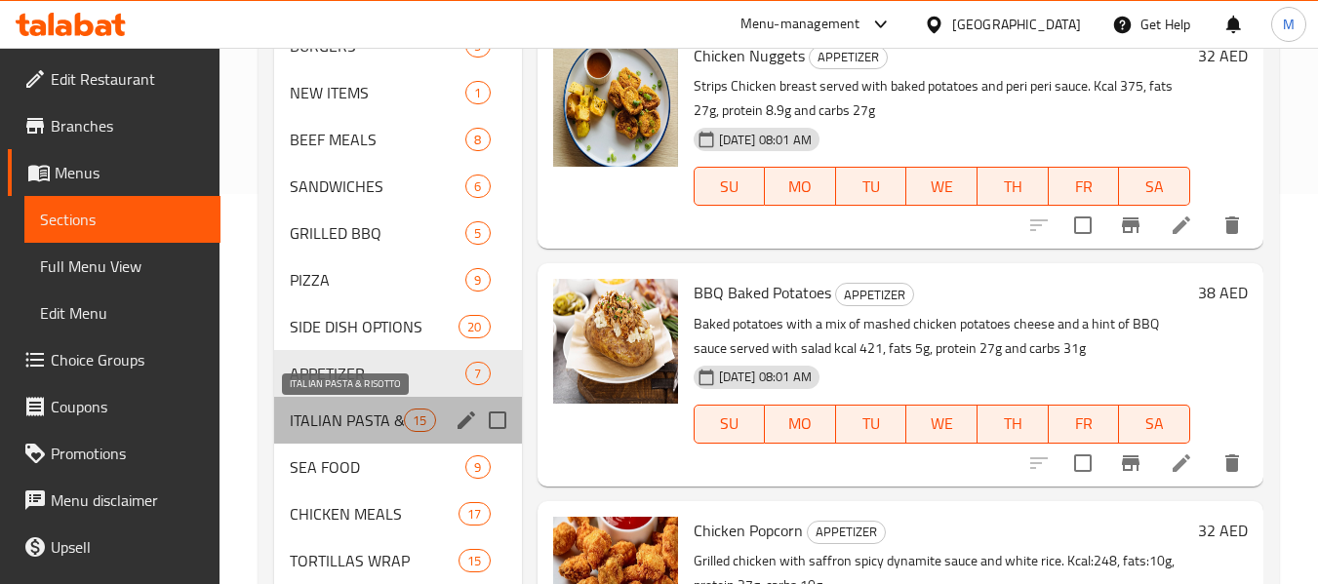
click at [372, 424] on span "ITALIAN PASTA & RISOTTO" at bounding box center [347, 420] width 114 height 23
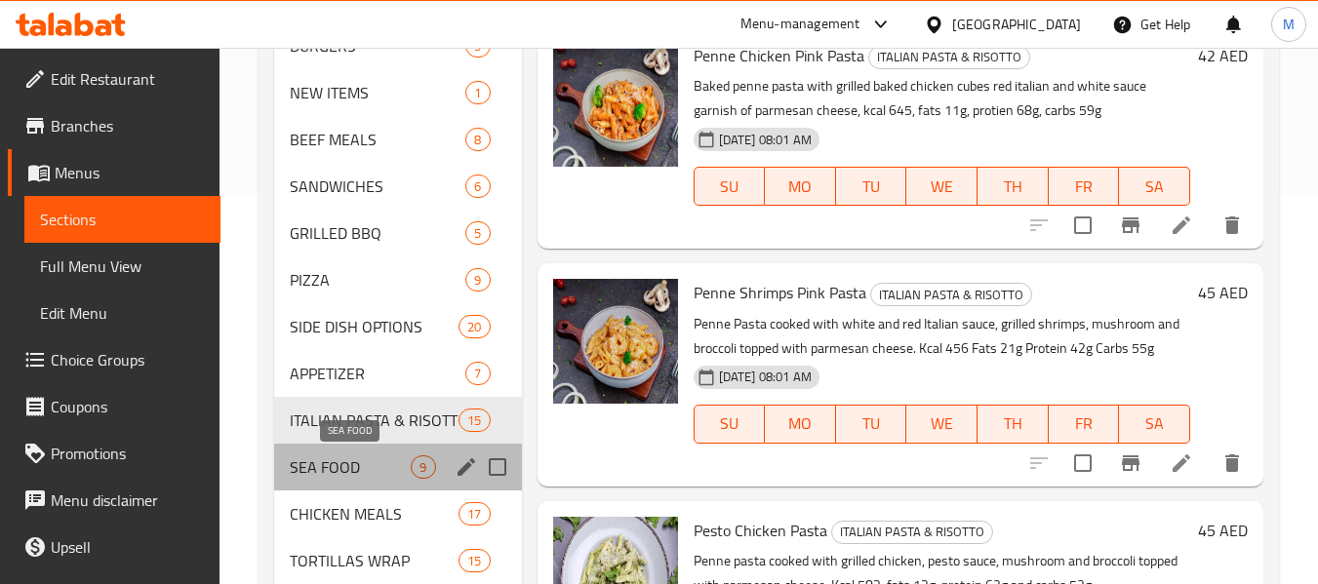
click at [362, 472] on span "SEA FOOD" at bounding box center [350, 467] width 121 height 23
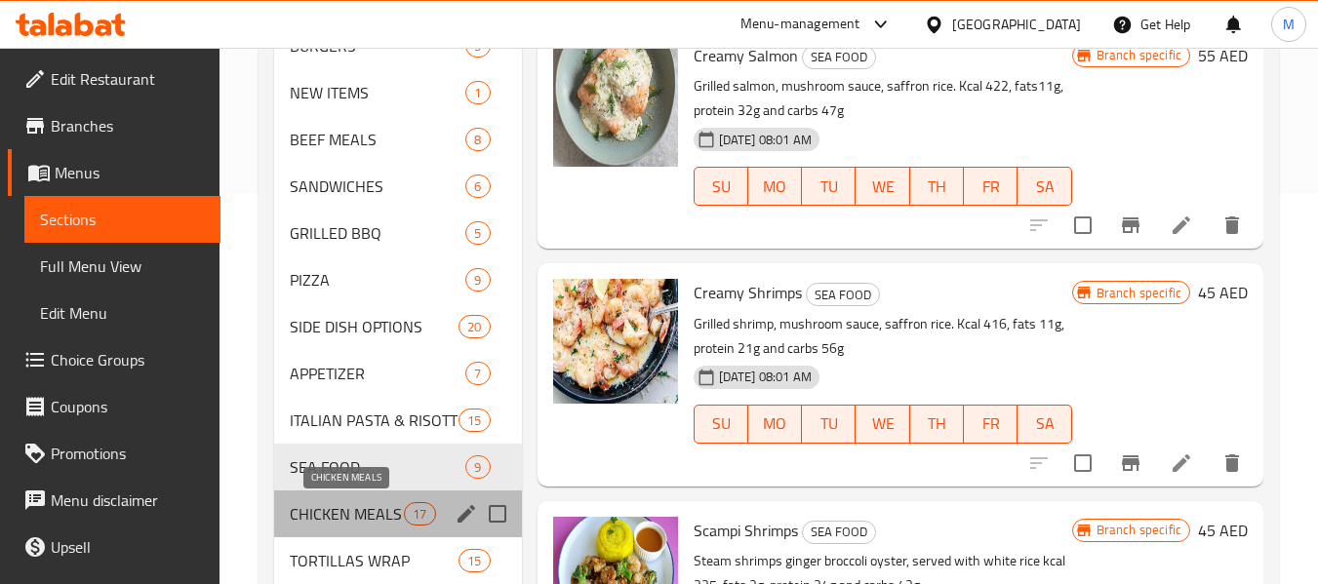
click at [364, 514] on span "CHICKEN MEALS" at bounding box center [347, 514] width 114 height 23
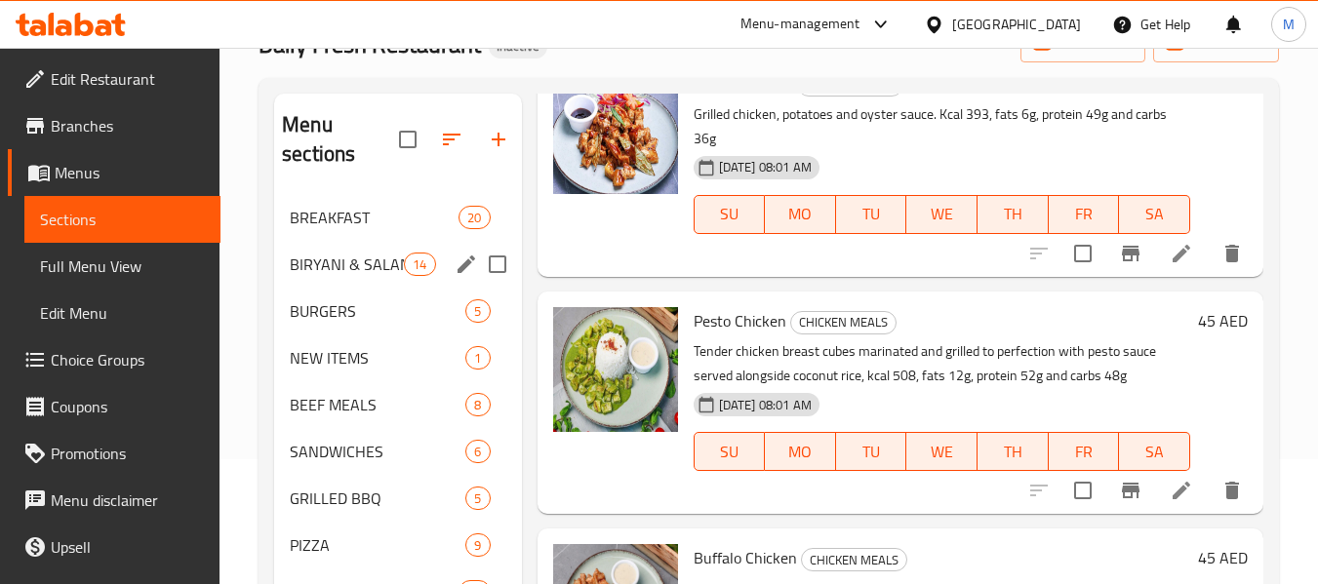
scroll to position [195, 0]
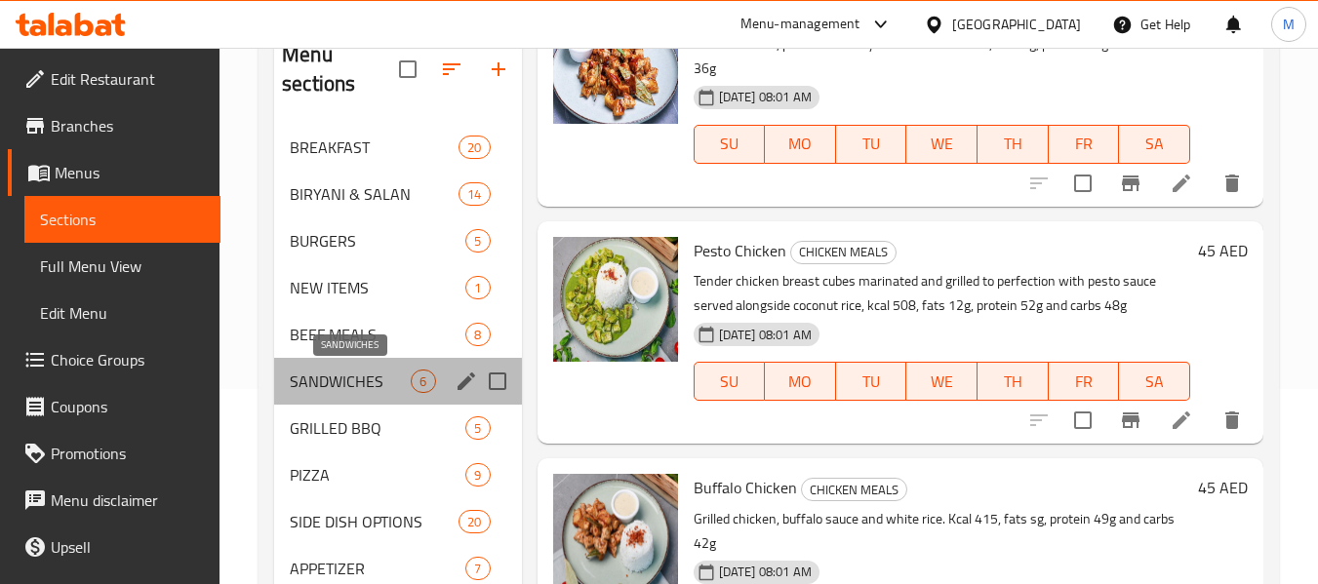
click at [351, 390] on span "SANDWICHES" at bounding box center [350, 381] width 121 height 23
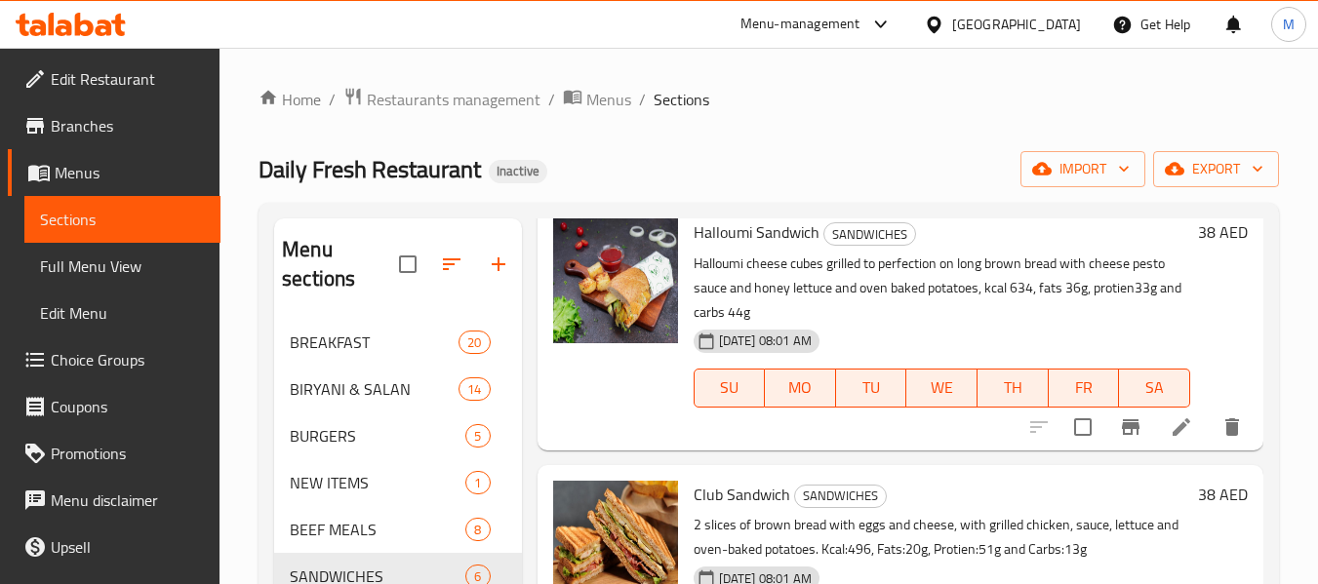
click at [77, 80] on span "Edit Restaurant" at bounding box center [128, 78] width 154 height 23
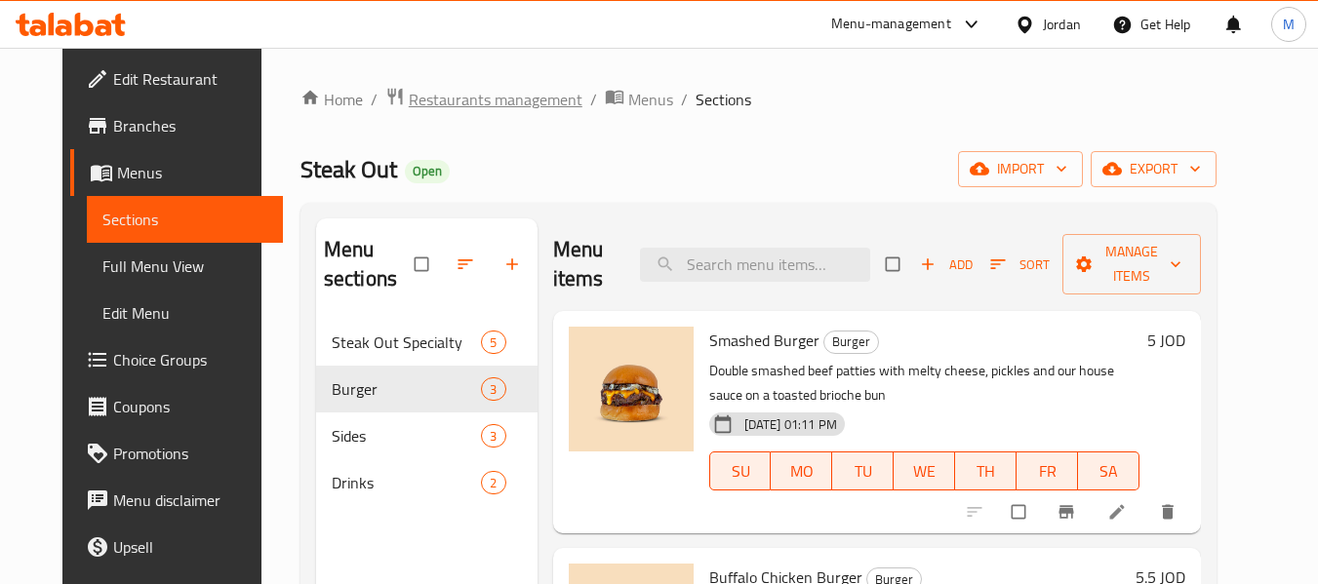
click at [500, 100] on span "Restaurants management" at bounding box center [496, 99] width 174 height 23
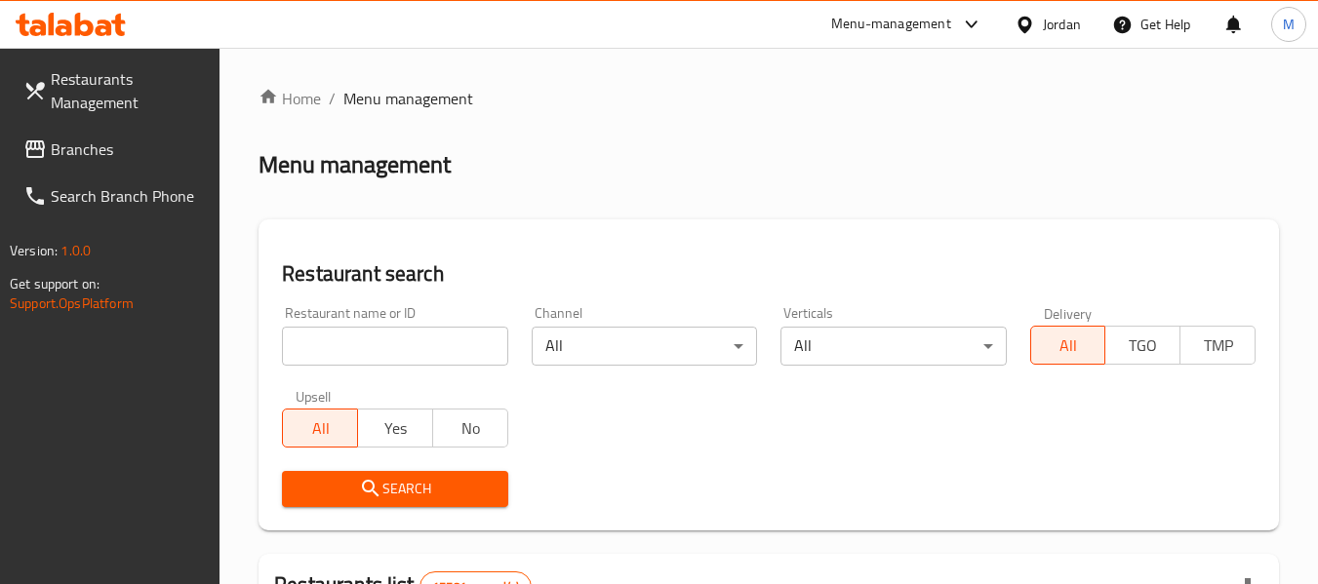
click at [1043, 27] on div "Jordan" at bounding box center [1062, 24] width 38 height 21
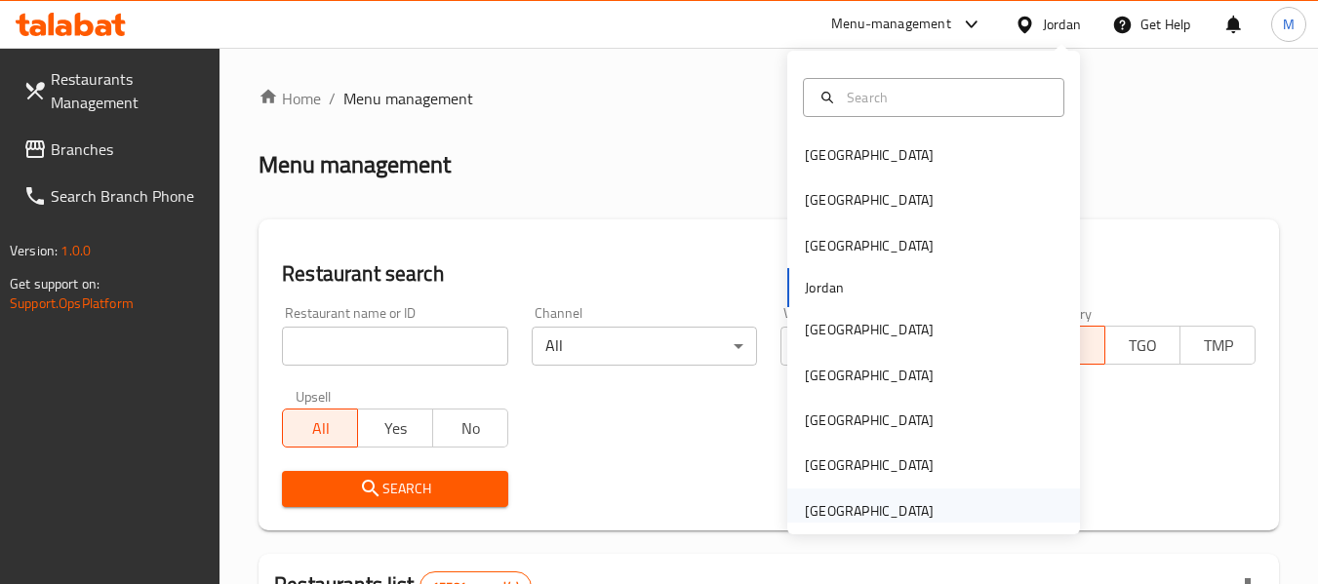
click at [910, 505] on div "[GEOGRAPHIC_DATA]" at bounding box center [869, 511] width 129 height 21
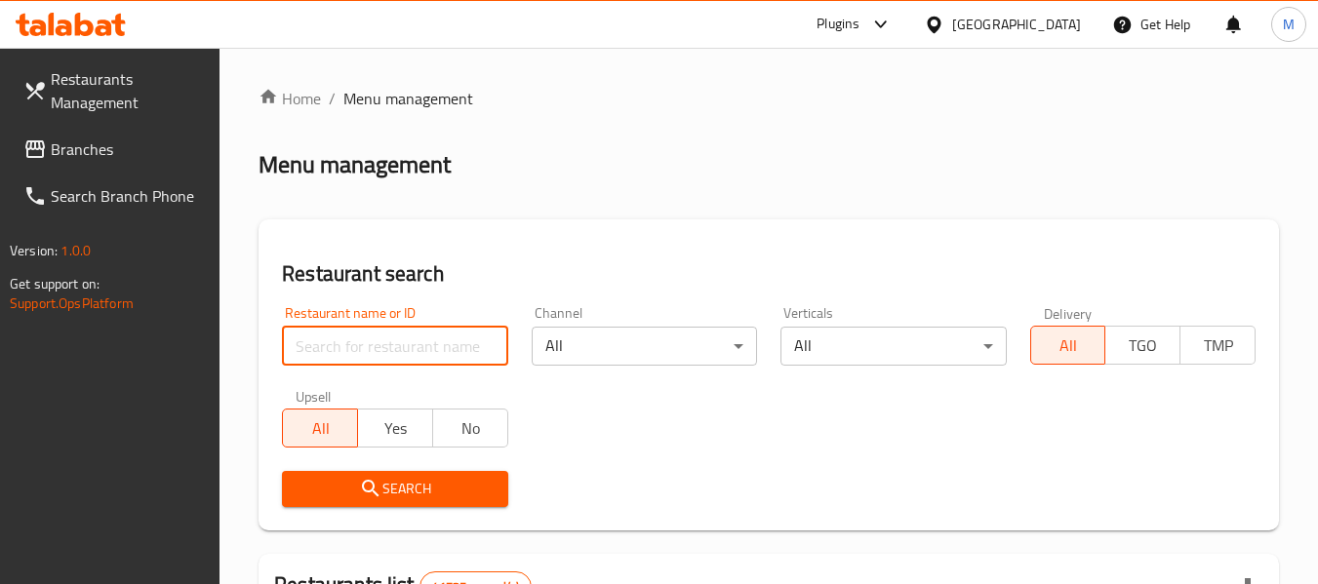
paste input "342571340"
click at [392, 350] on input "342571340" at bounding box center [394, 346] width 225 height 39
paste input "Daily Fresh Restaurant"
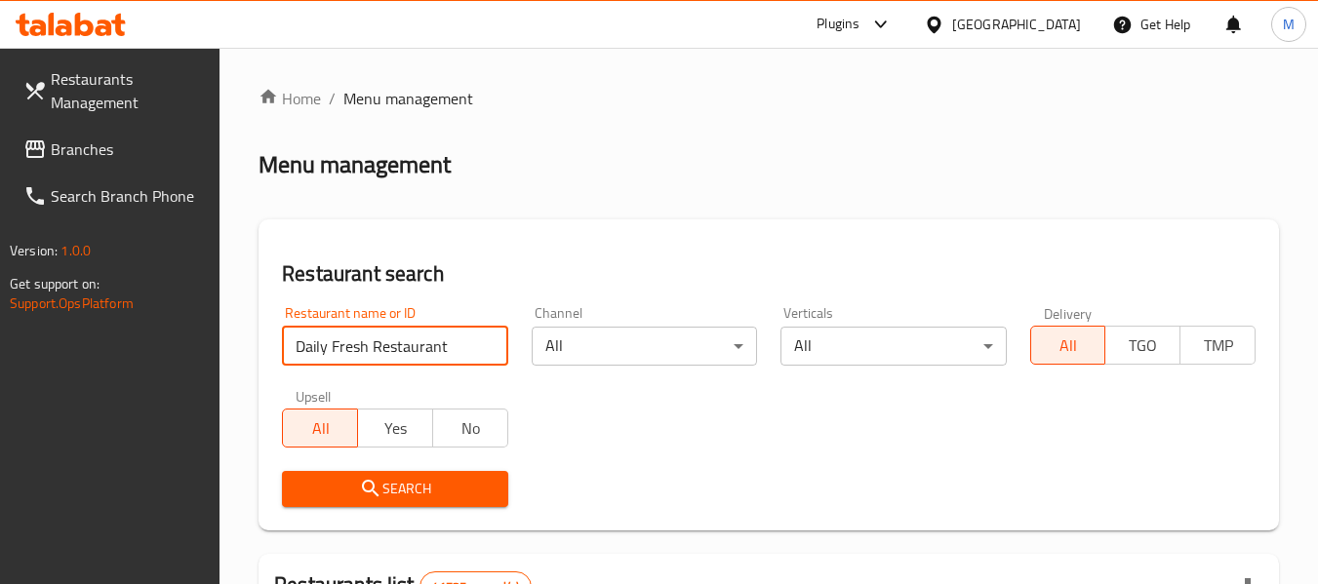
type input "Daily Fresh Restaurant"
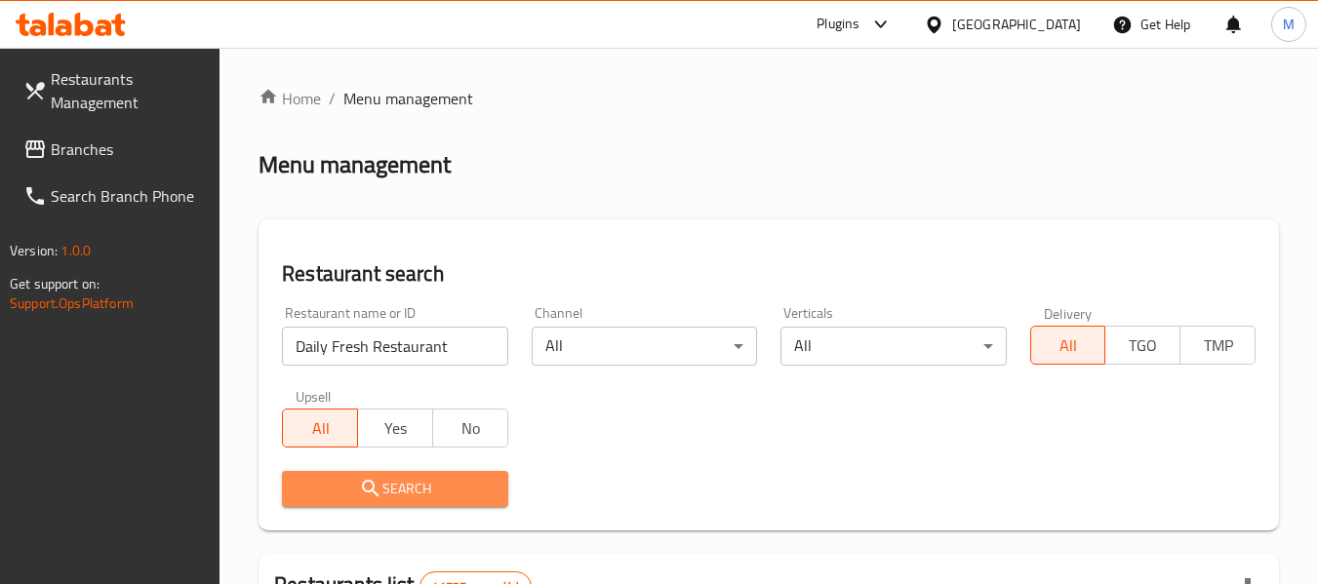
click at [400, 478] on span "Search" at bounding box center [395, 489] width 194 height 24
click at [400, 478] on div at bounding box center [659, 292] width 1318 height 584
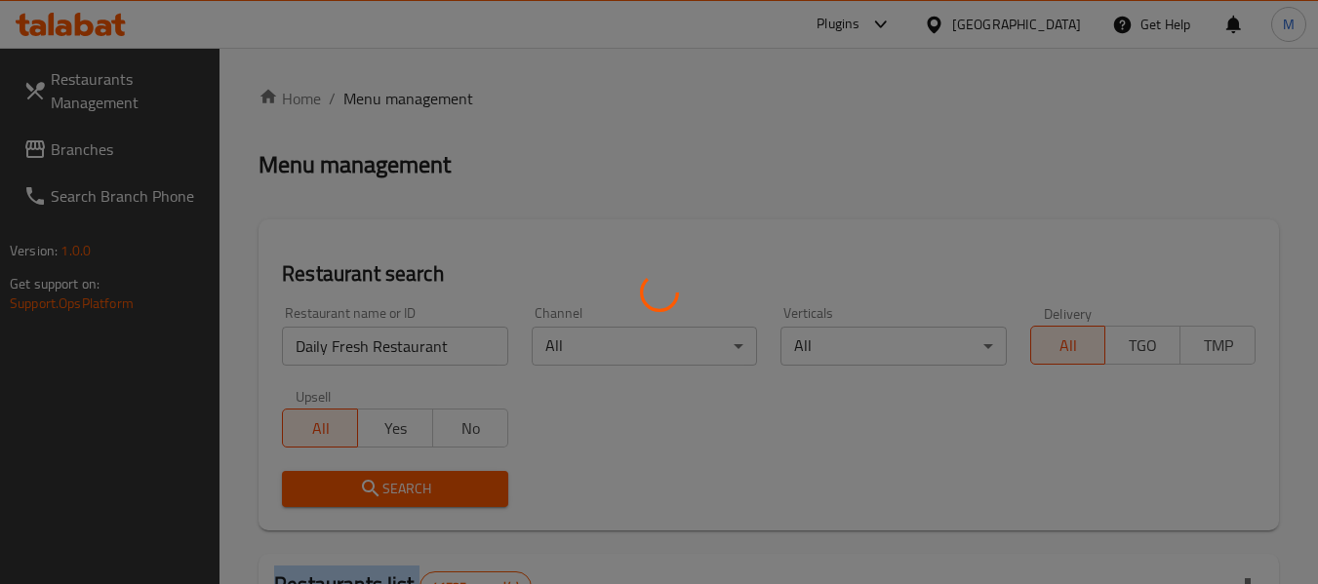
click at [400, 478] on div at bounding box center [659, 292] width 1318 height 584
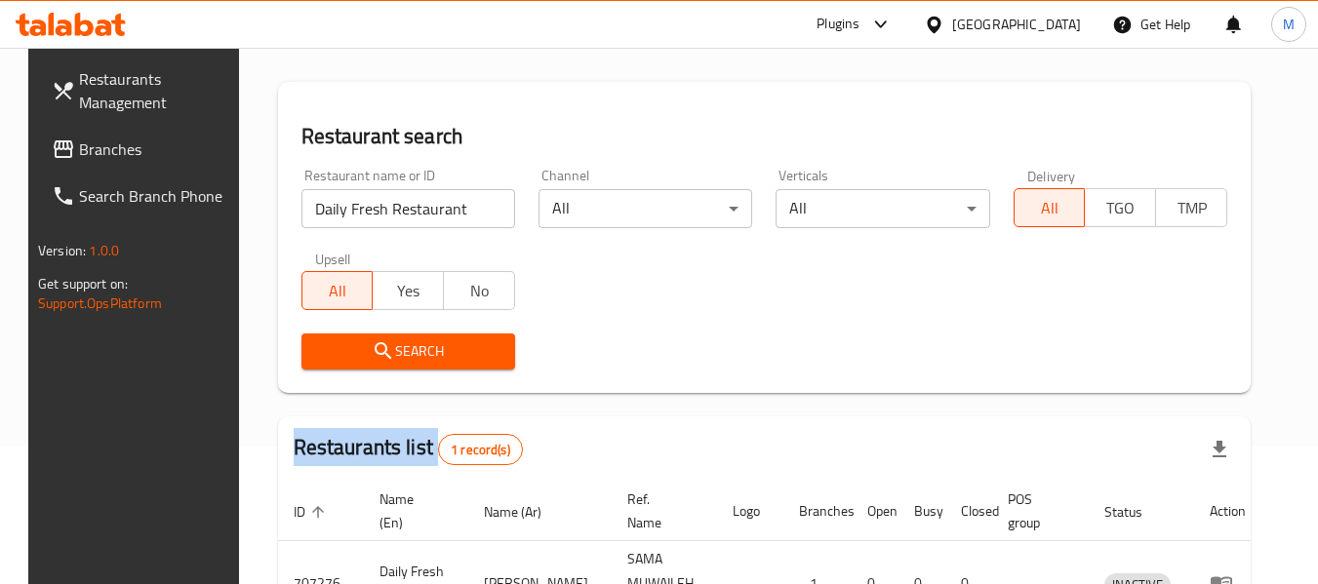
scroll to position [286, 0]
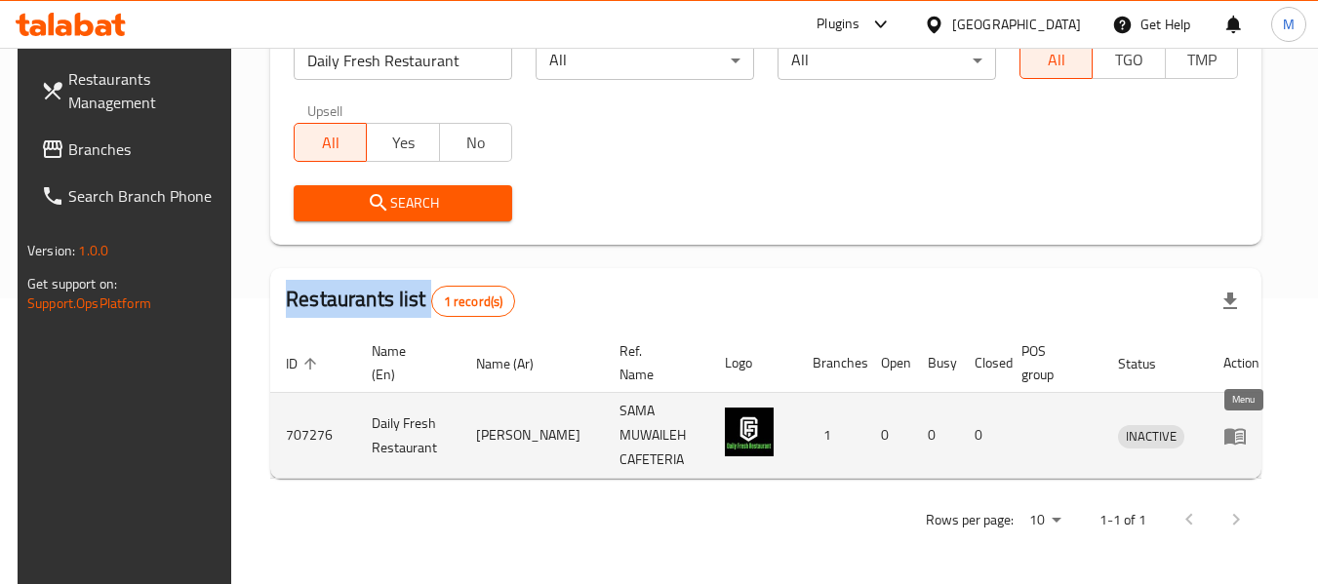
click at [1233, 426] on icon "enhanced table" at bounding box center [1235, 435] width 23 height 23
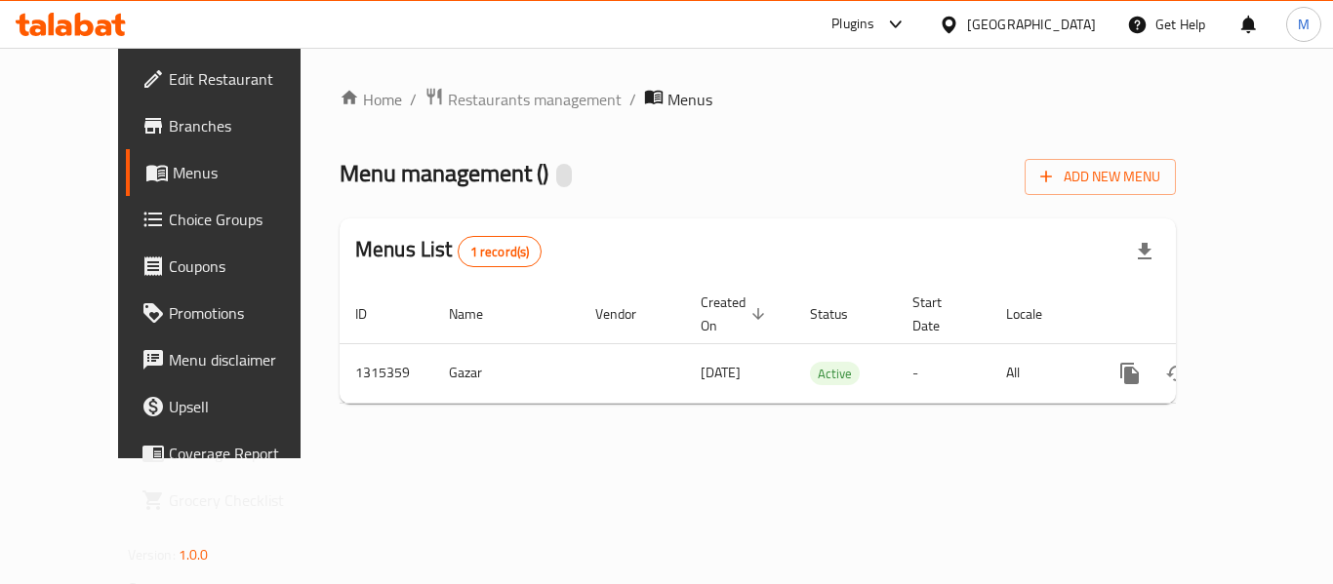
click at [169, 76] on span "Edit Restaurant" at bounding box center [247, 78] width 156 height 23
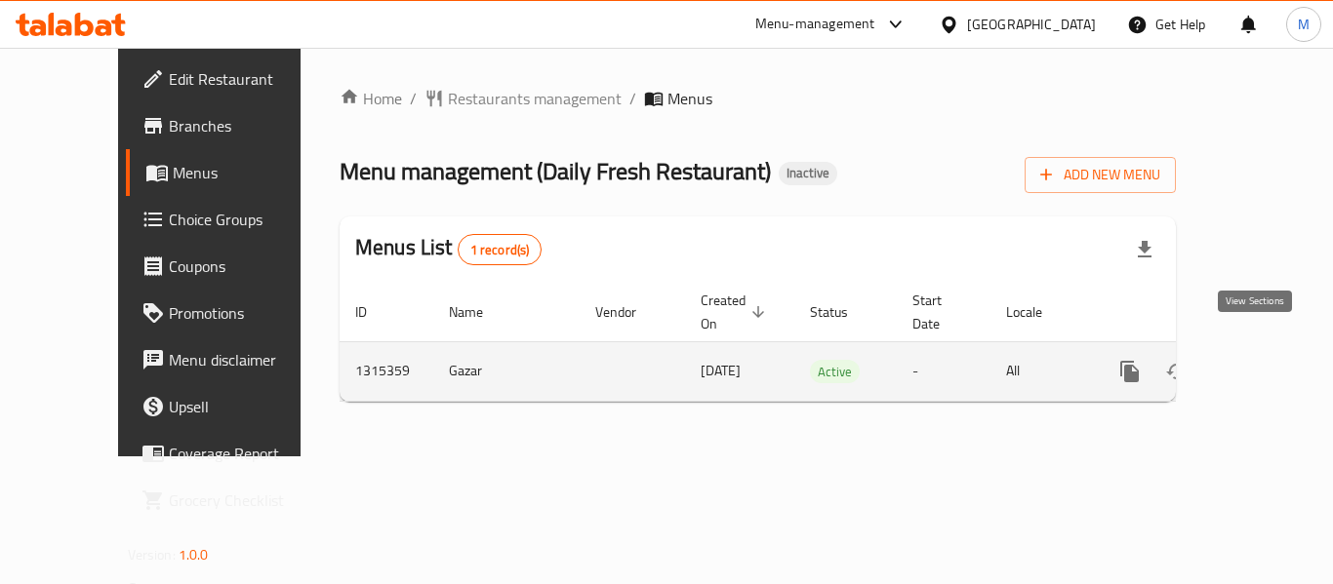
click at [1260, 360] on icon "enhanced table" at bounding box center [1270, 371] width 23 height 23
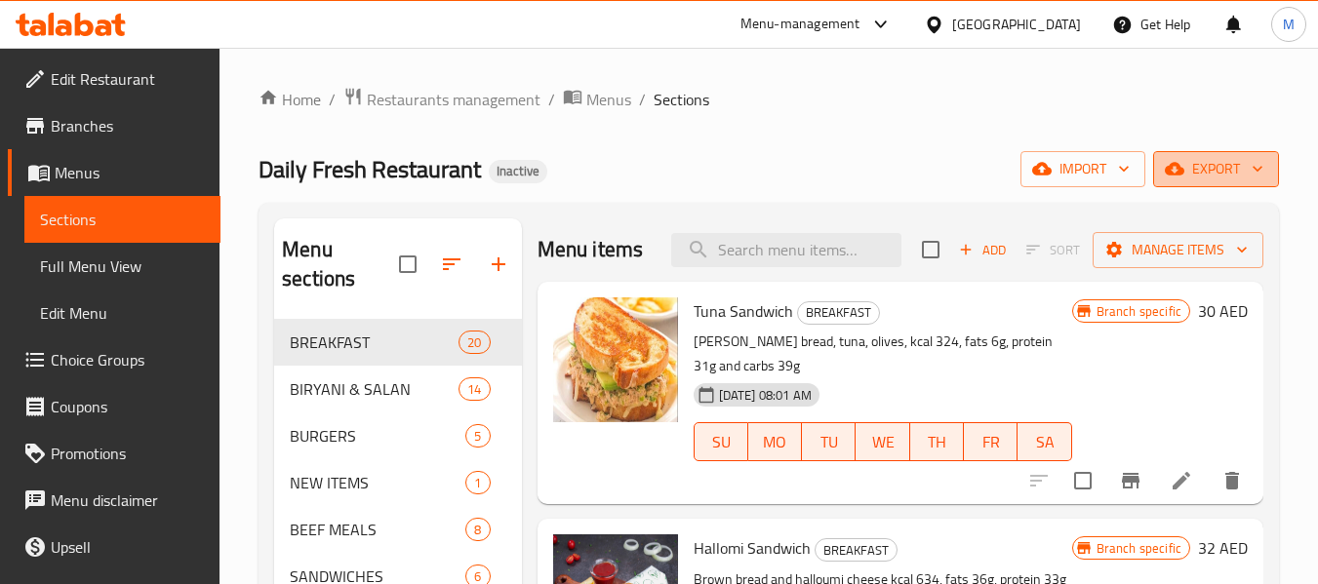
click at [1238, 167] on span "export" at bounding box center [1216, 169] width 95 height 24
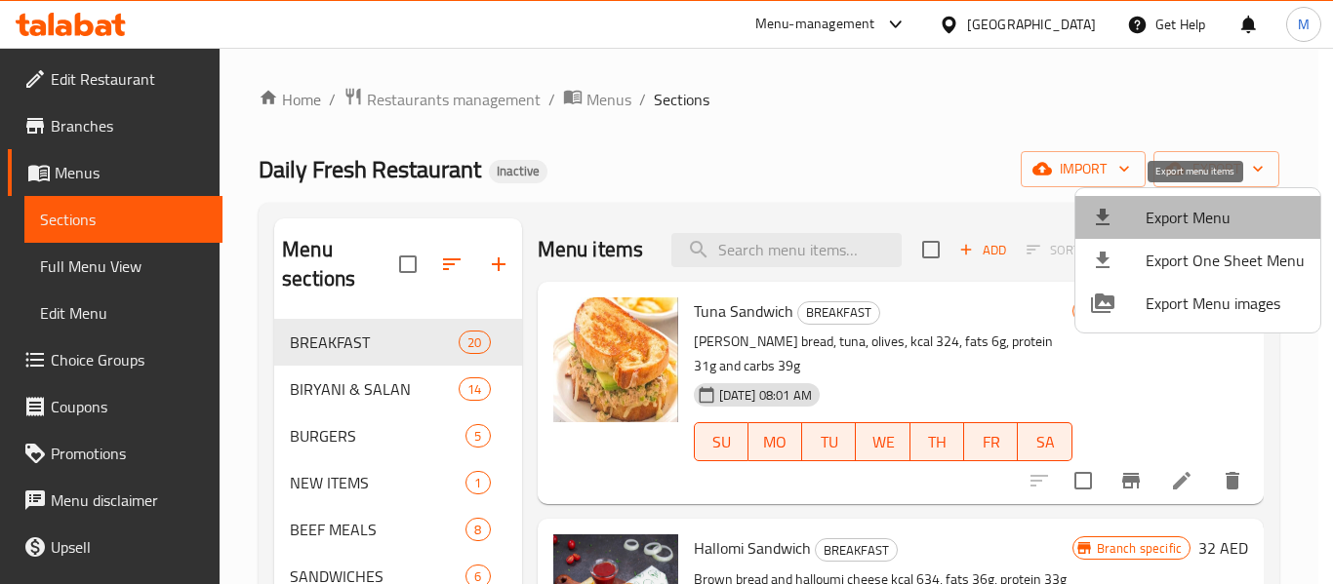
click at [1199, 206] on span "Export Menu" at bounding box center [1225, 217] width 159 height 23
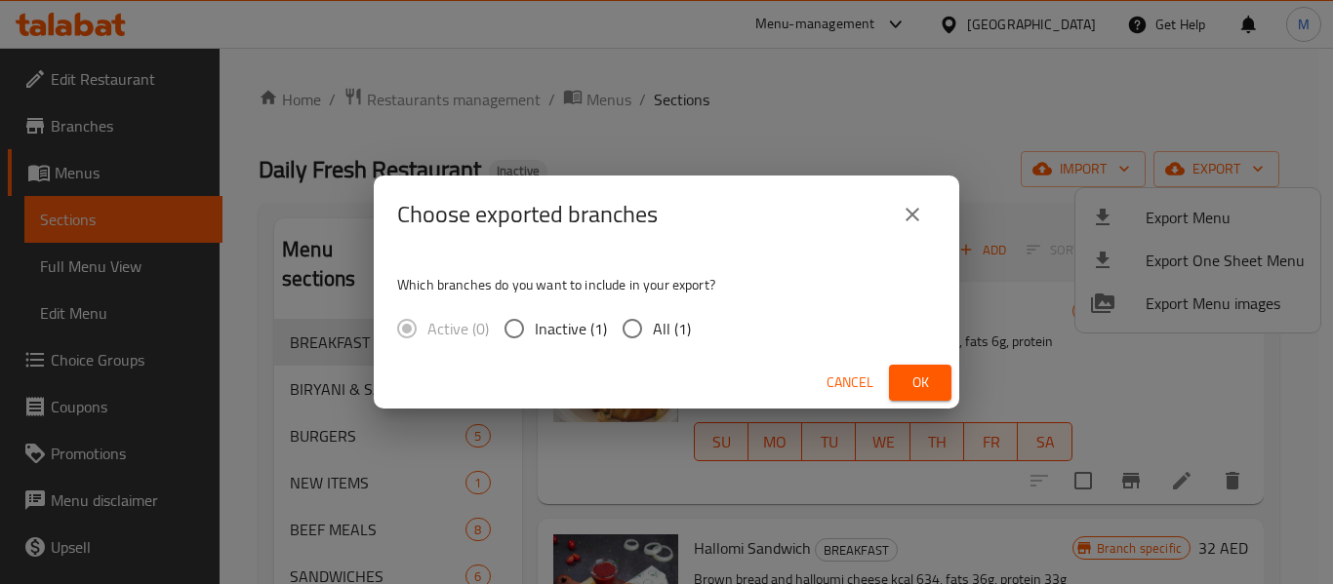
click at [669, 325] on span "All (1)" at bounding box center [672, 328] width 38 height 23
click at [653, 325] on input "All (1)" at bounding box center [632, 328] width 41 height 41
radio input "true"
drag, startPoint x: 923, startPoint y: 383, endPoint x: 854, endPoint y: 255, distance: 146.2
click at [923, 382] on span "Ok" at bounding box center [920, 383] width 31 height 24
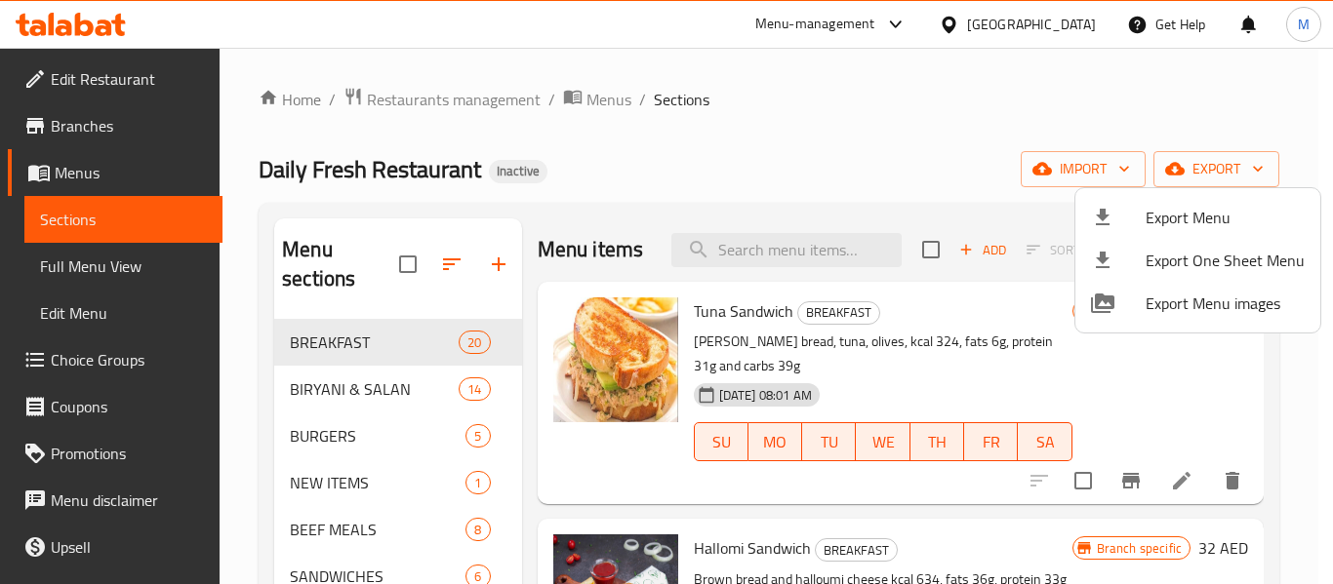
click at [96, 66] on div at bounding box center [666, 292] width 1333 height 584
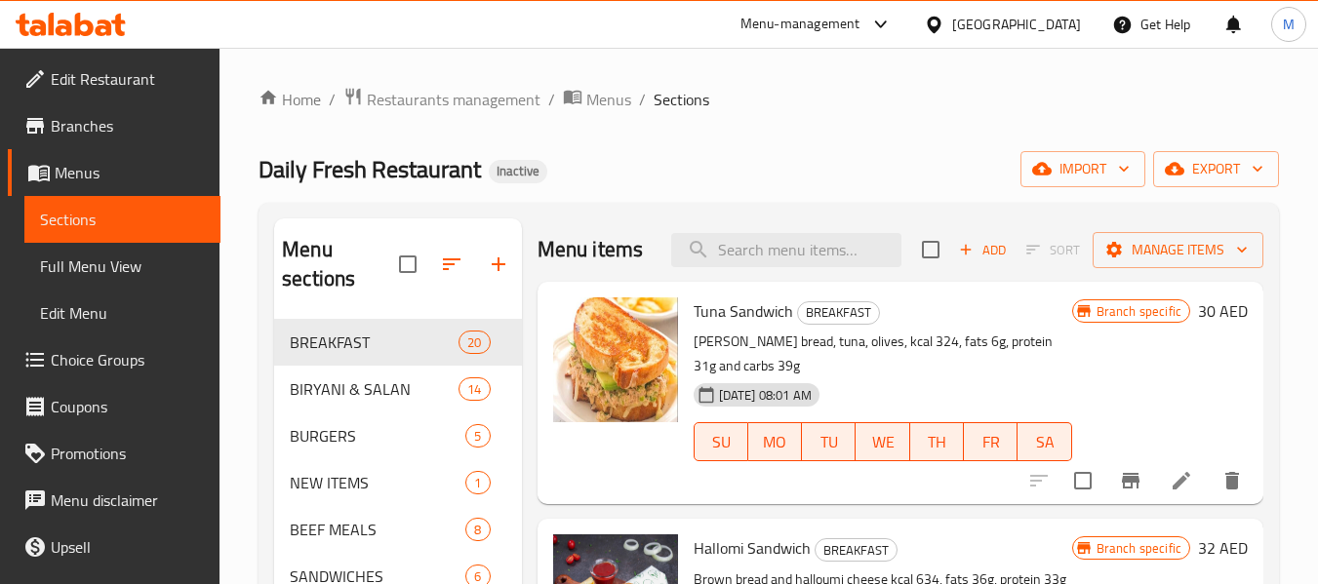
click at [98, 70] on span "Edit Restaurant" at bounding box center [128, 78] width 154 height 23
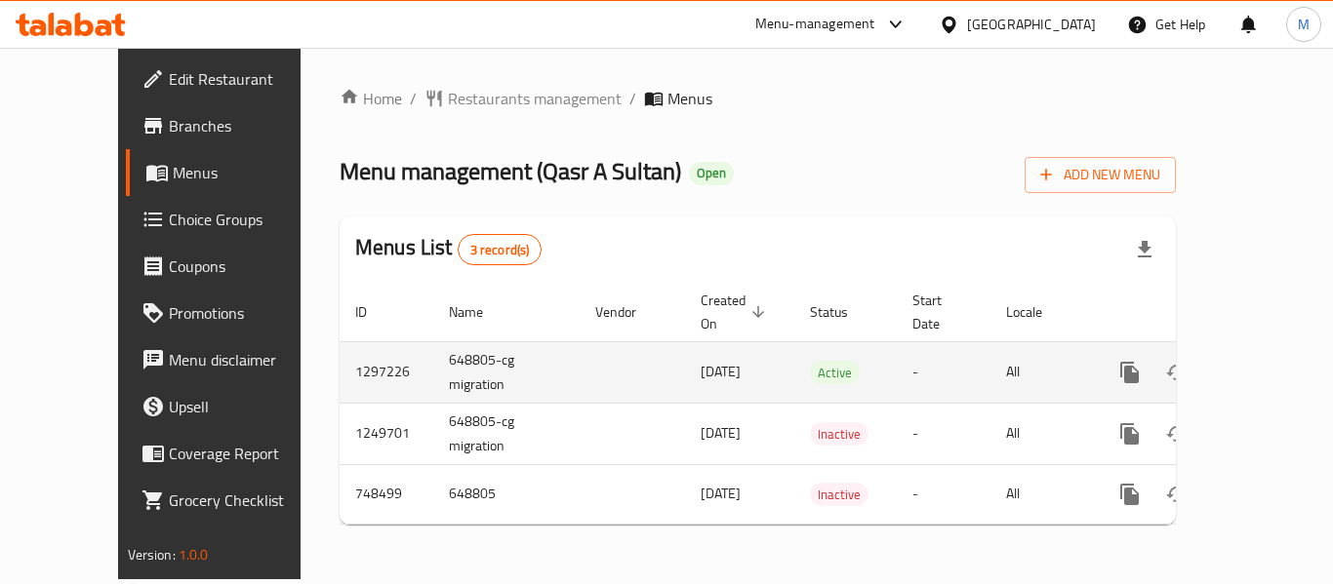
click at [1263, 361] on icon "enhanced table" at bounding box center [1270, 372] width 23 height 23
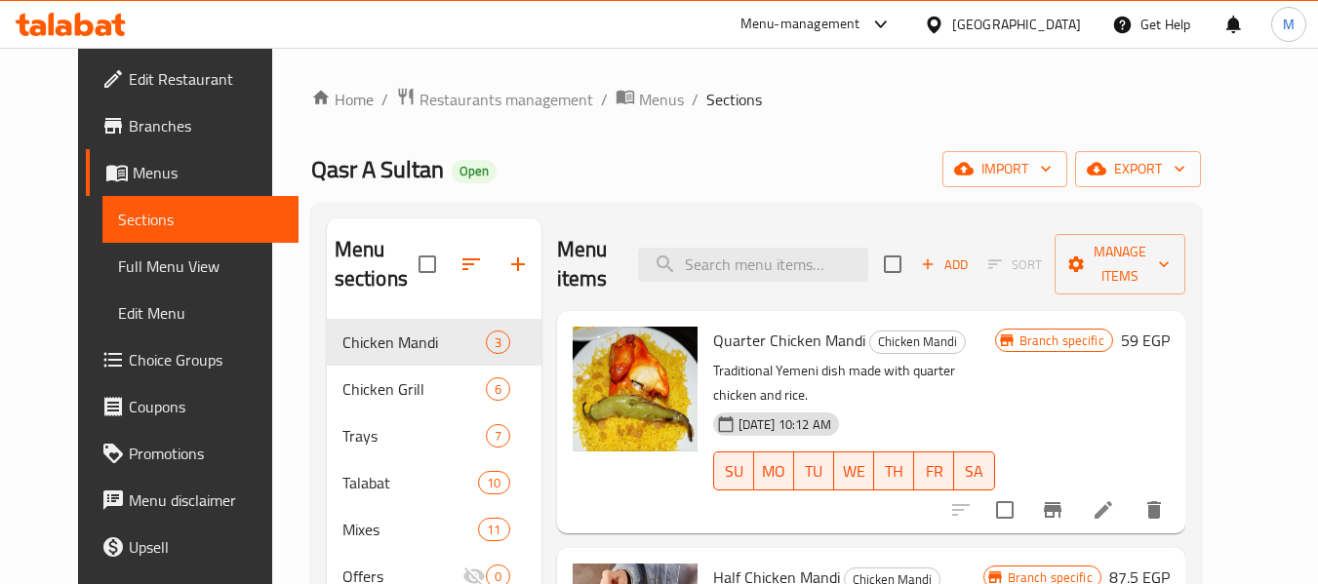
click at [1051, 12] on div "Egypt" at bounding box center [1002, 24] width 188 height 47
click at [945, 24] on icon at bounding box center [934, 25] width 20 height 20
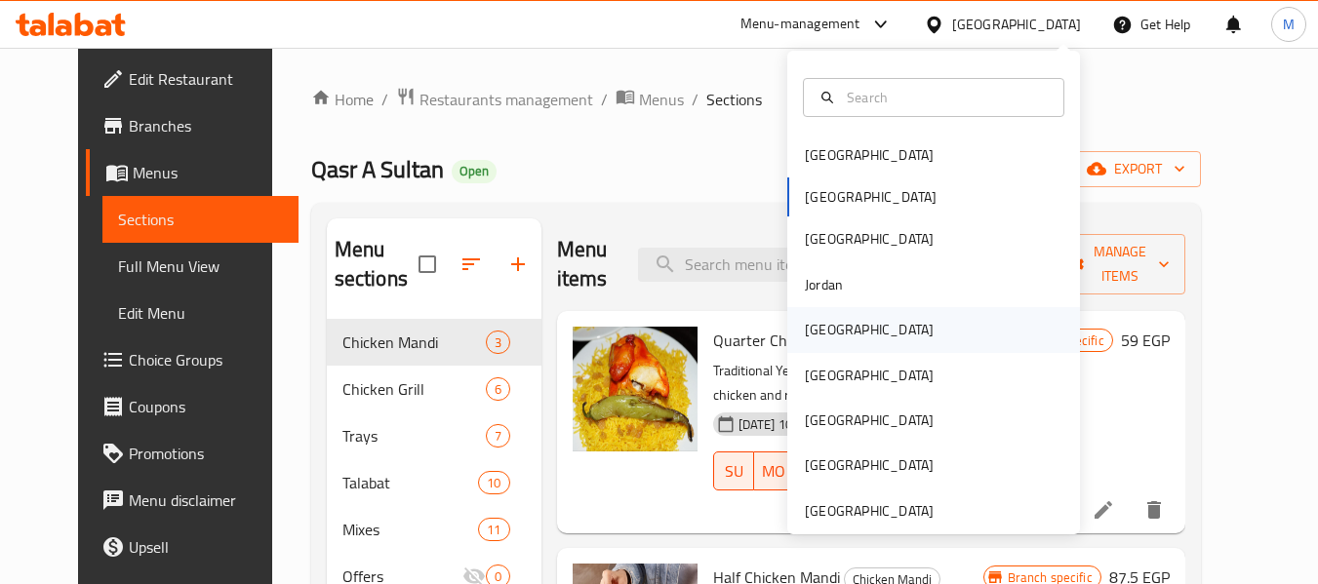
click at [809, 320] on div "Kuwait" at bounding box center [869, 329] width 129 height 21
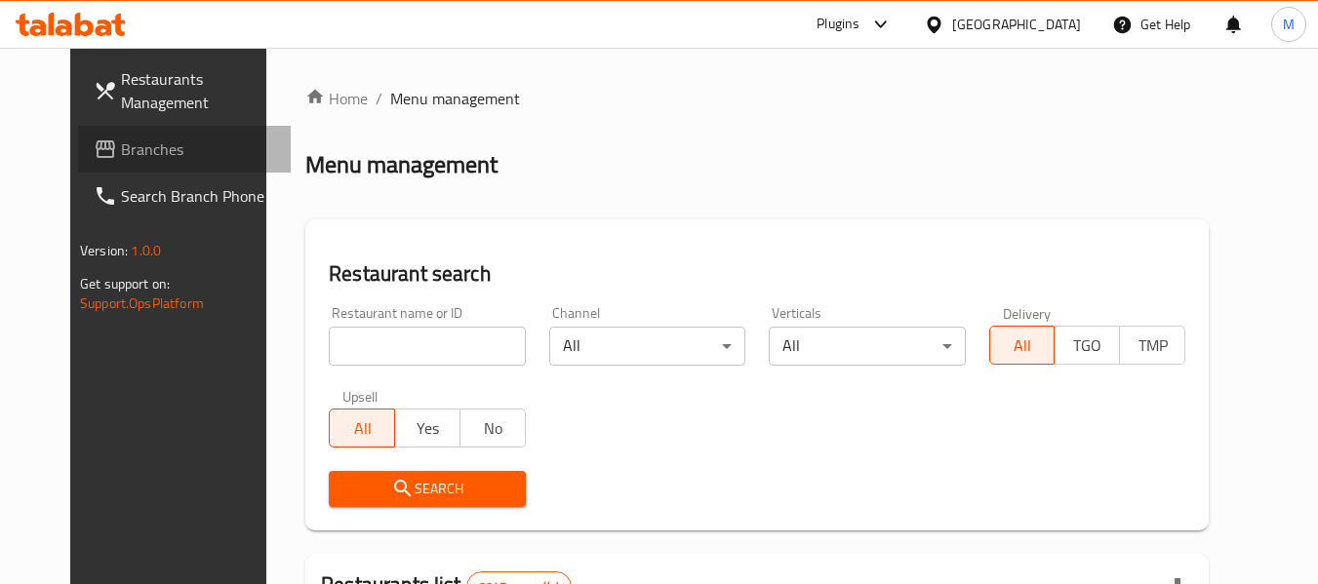
click at [121, 156] on span "Branches" at bounding box center [198, 149] width 154 height 23
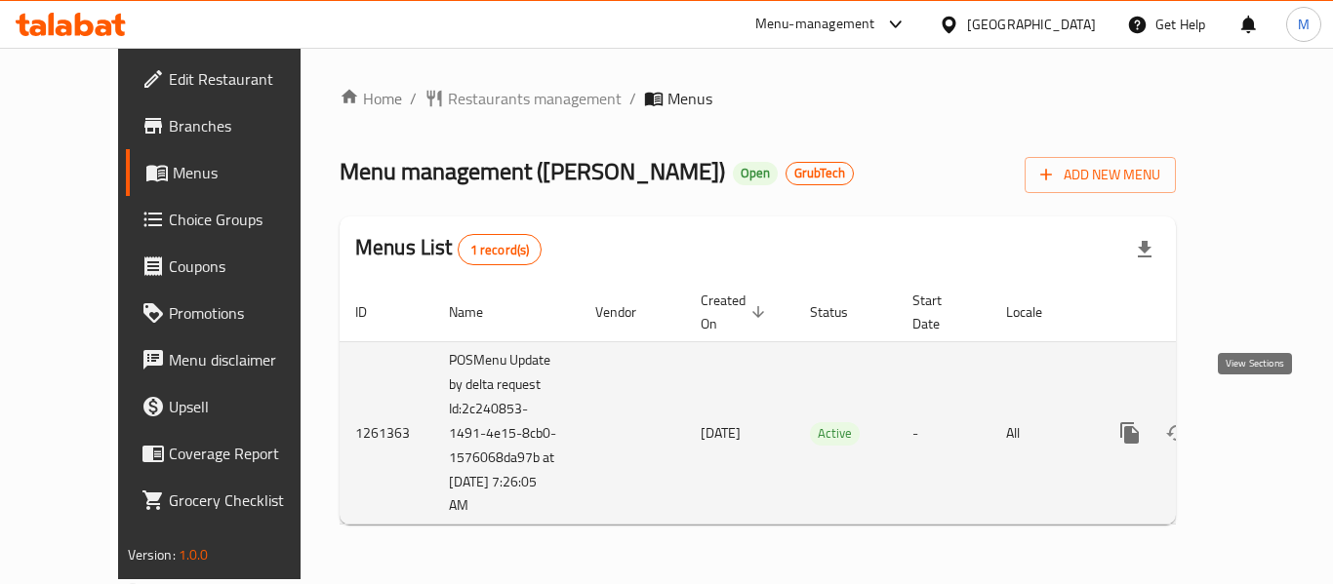
click at [1259, 422] on icon "enhanced table" at bounding box center [1270, 433] width 23 height 23
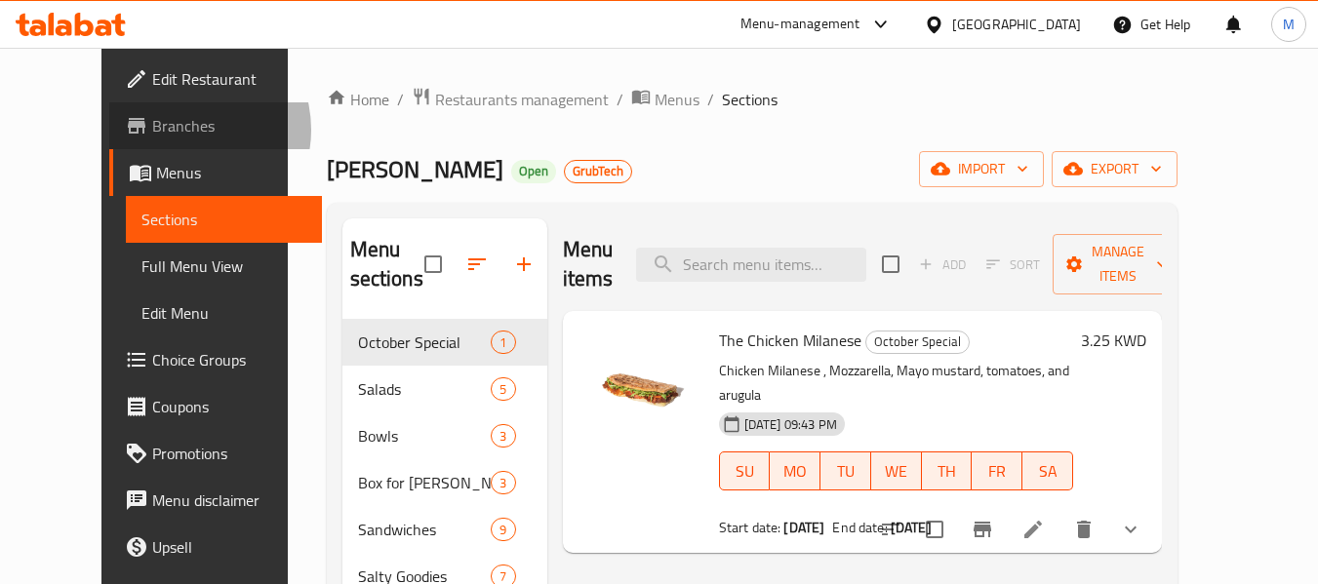
click at [152, 130] on span "Branches" at bounding box center [229, 125] width 154 height 23
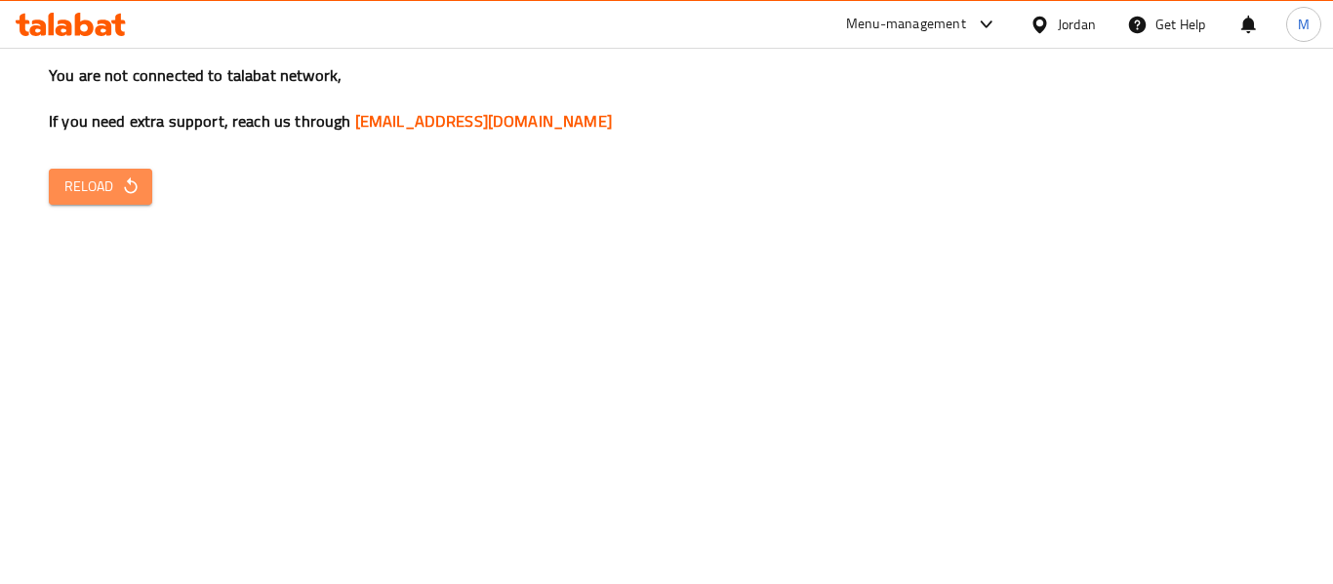
click at [94, 186] on span "Reload" at bounding box center [100, 187] width 72 height 24
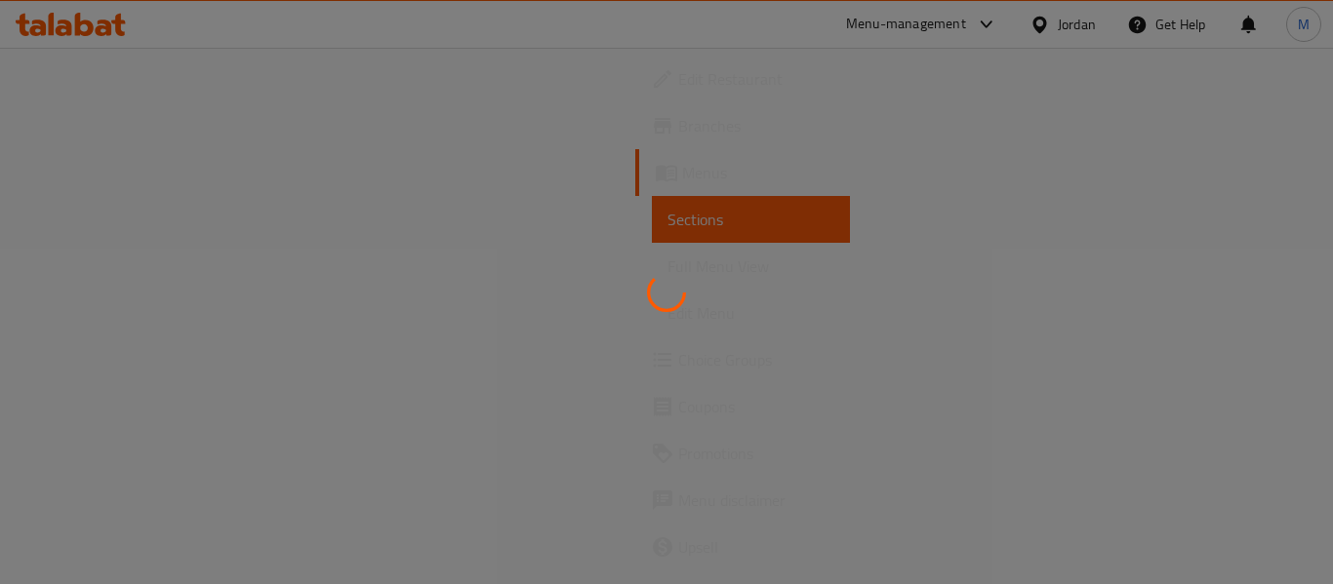
click at [1072, 106] on div at bounding box center [666, 292] width 1333 height 584
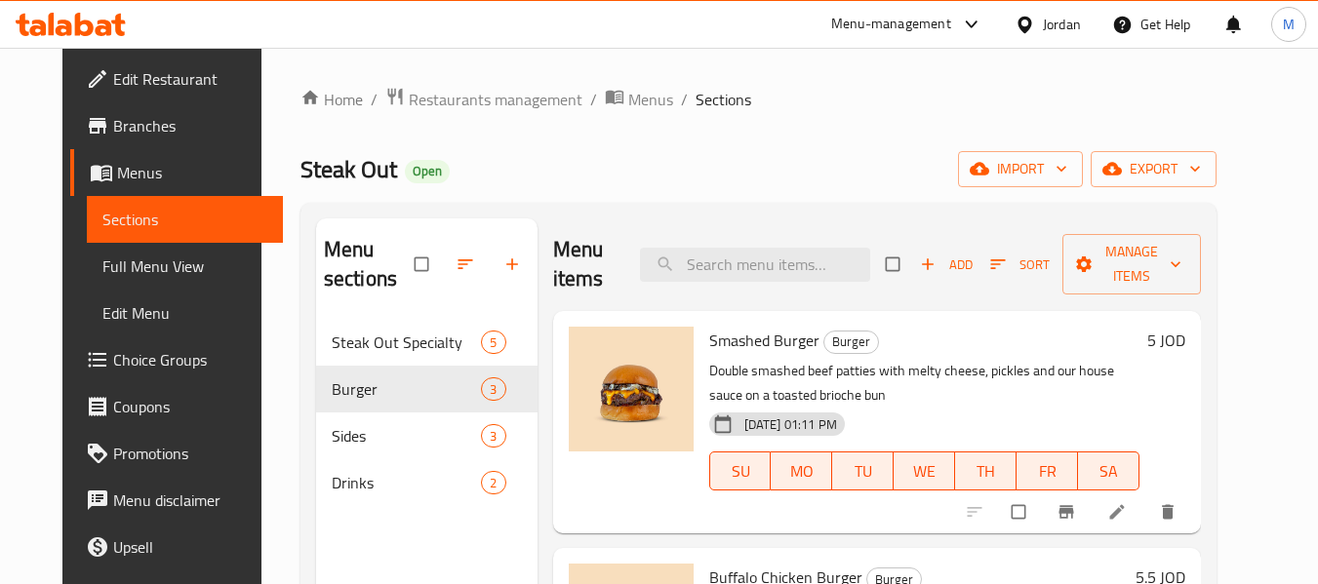
click at [1045, 20] on div "Jordan" at bounding box center [1062, 24] width 38 height 21
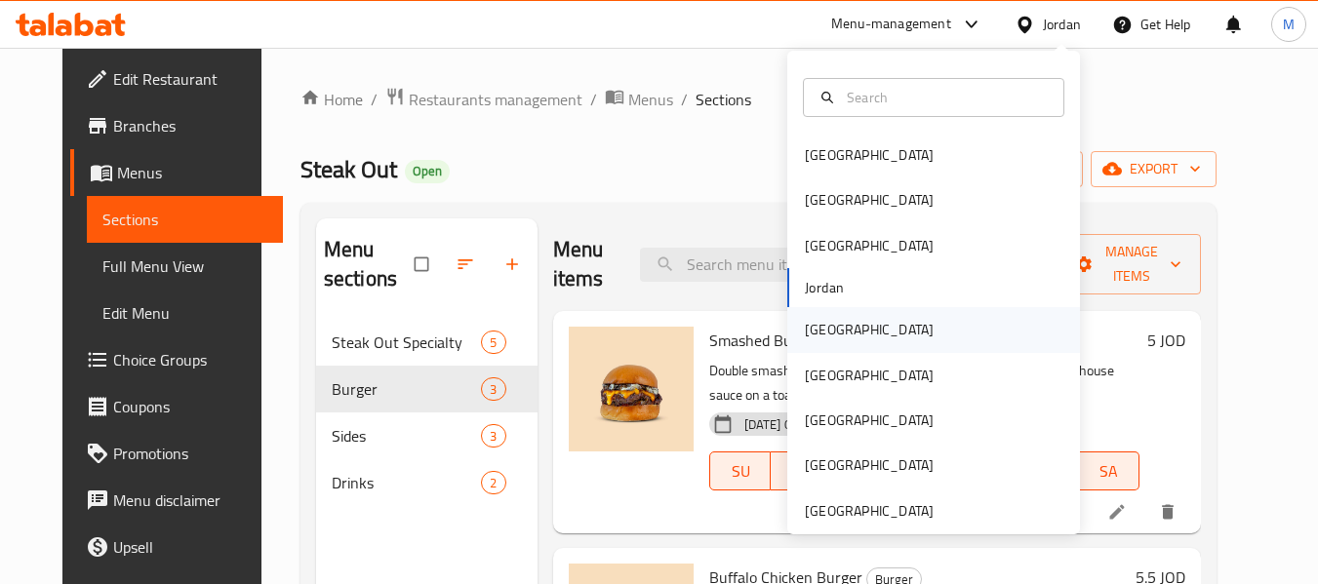
click at [789, 343] on div "[GEOGRAPHIC_DATA]" at bounding box center [869, 329] width 160 height 45
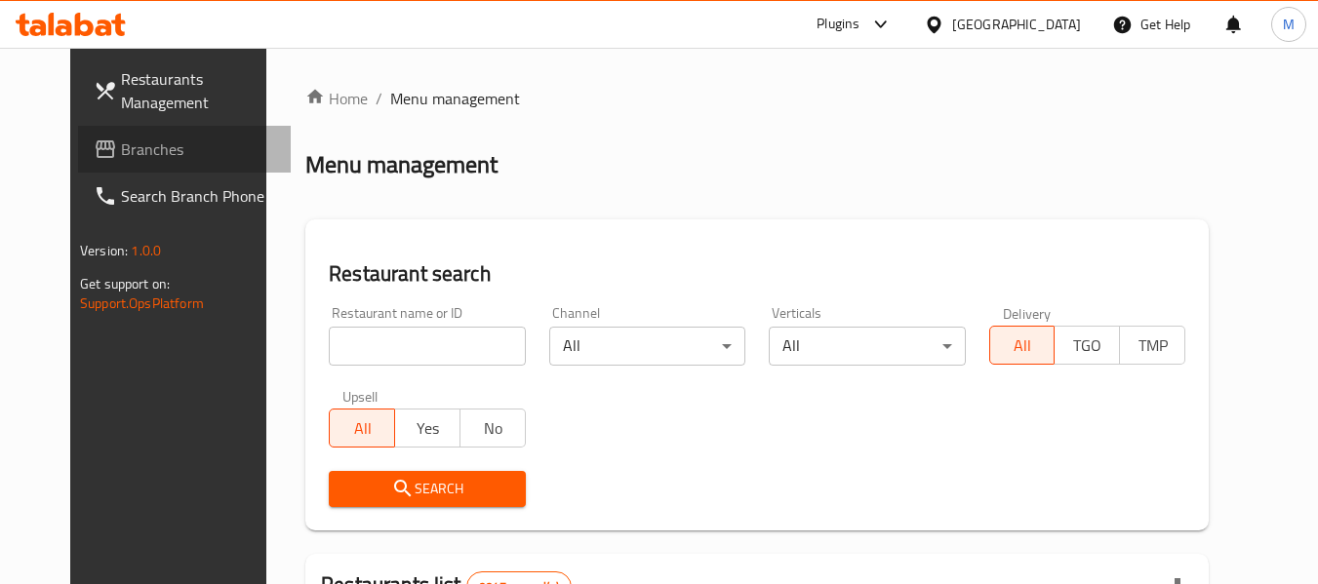
click at [109, 126] on link "Branches" at bounding box center [184, 149] width 213 height 47
